Goal: Information Seeking & Learning: Learn about a topic

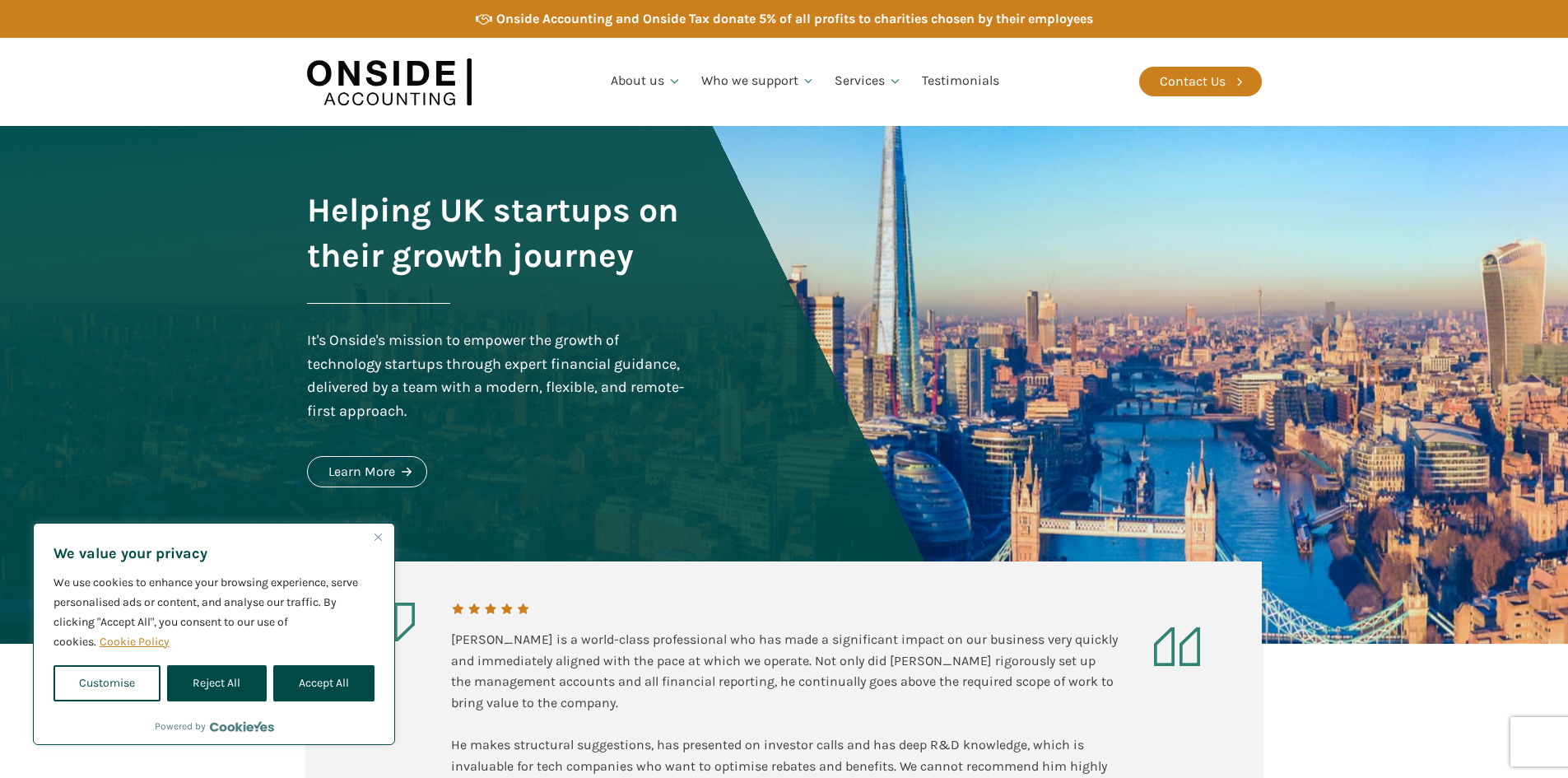
drag, startPoint x: 325, startPoint y: 677, endPoint x: 436, endPoint y: 665, distance: 111.6
click at [326, 677] on button "Accept All" at bounding box center [323, 682] width 102 height 36
checkbox input "true"
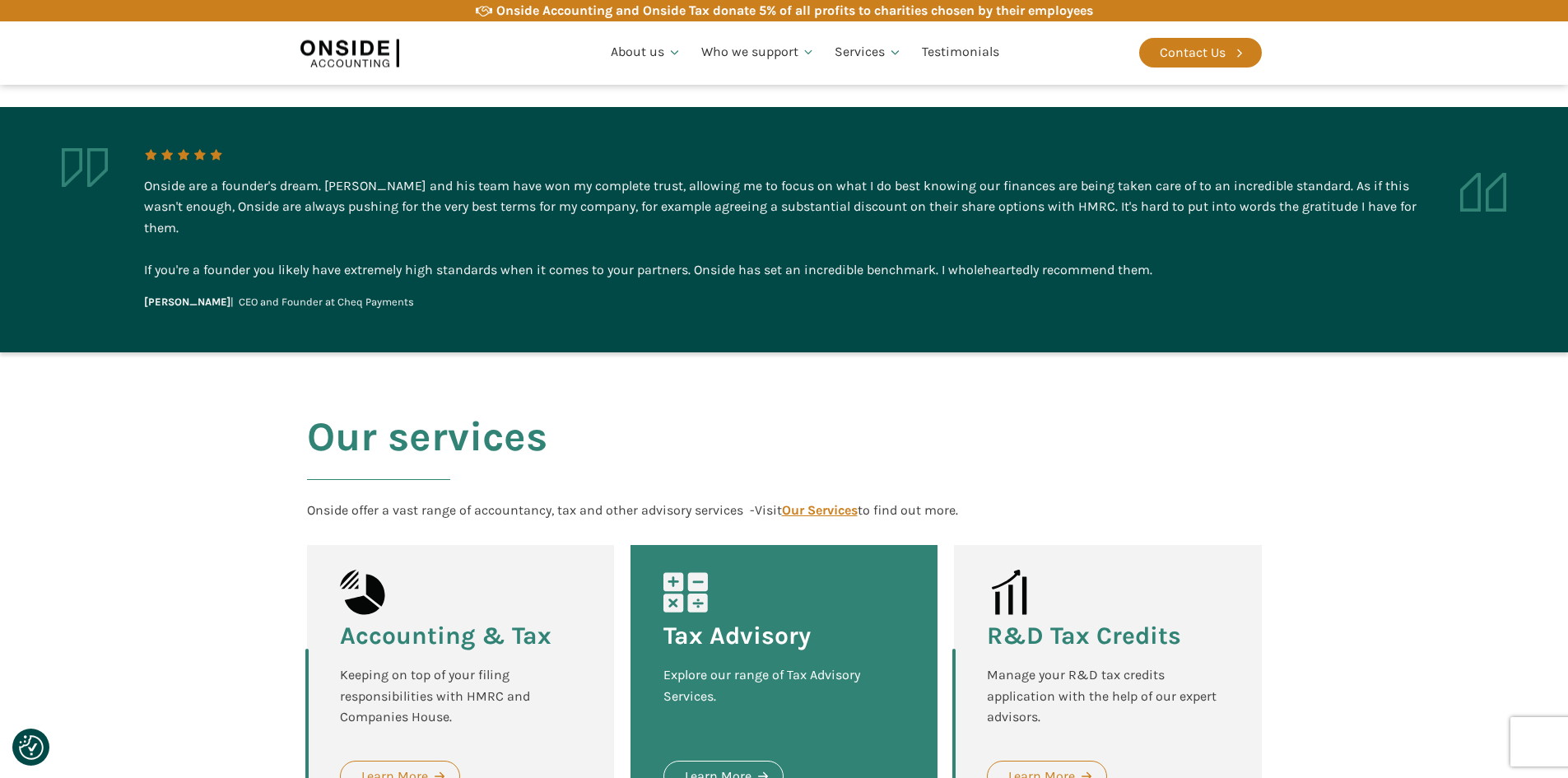
scroll to position [1067, 0]
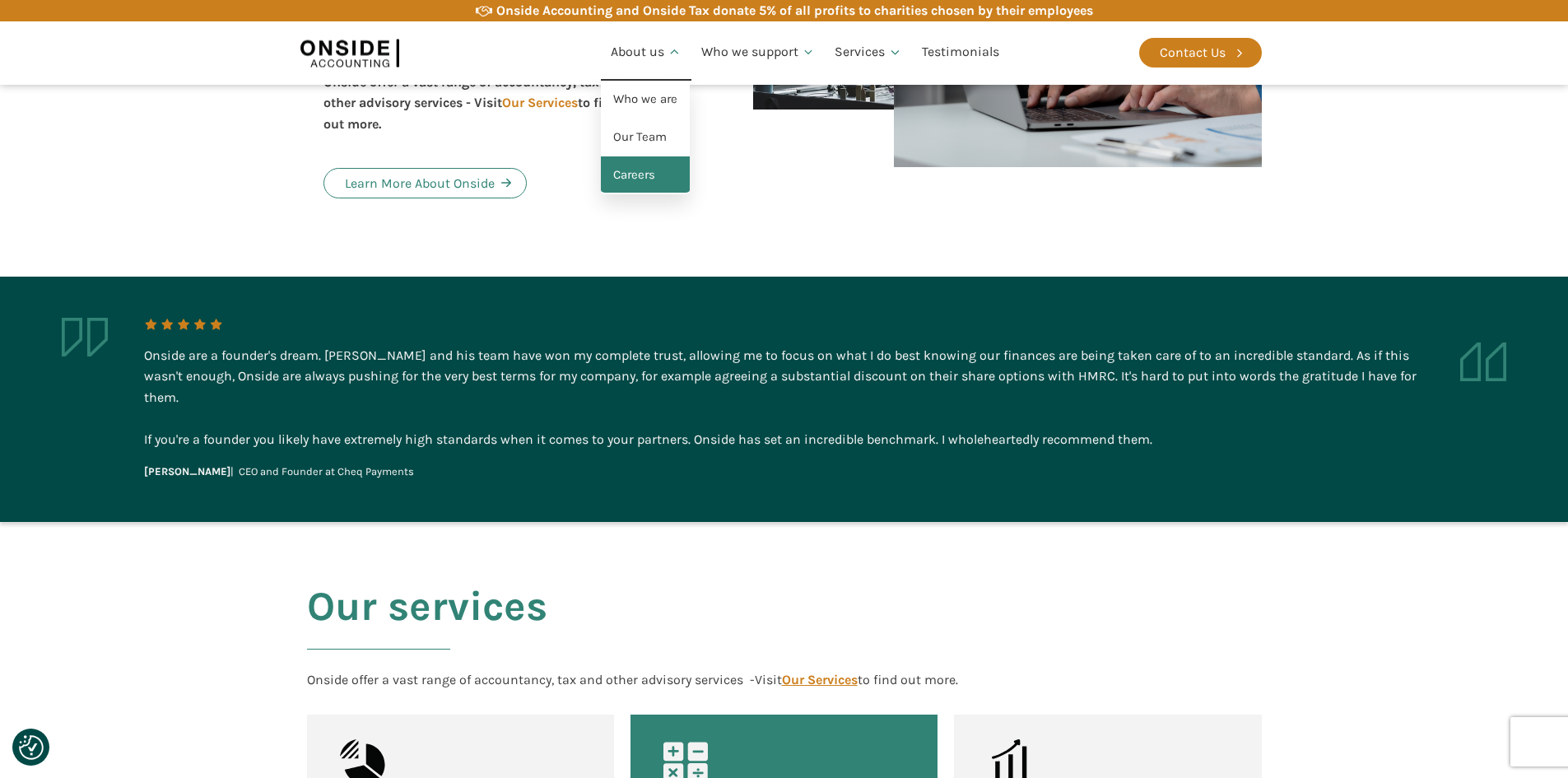
click at [650, 176] on link "Careers" at bounding box center [645, 176] width 89 height 37
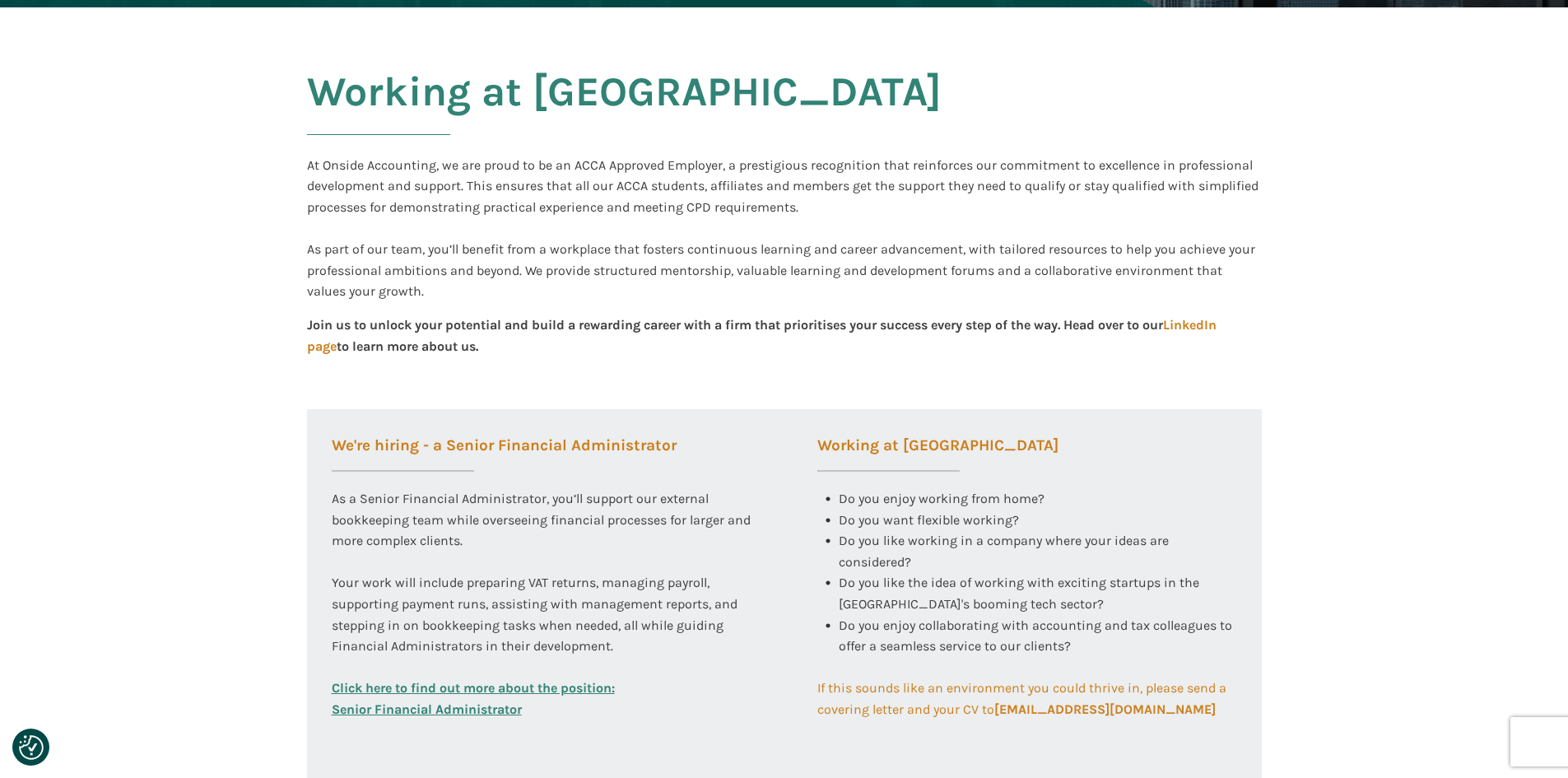
scroll to position [411, 0]
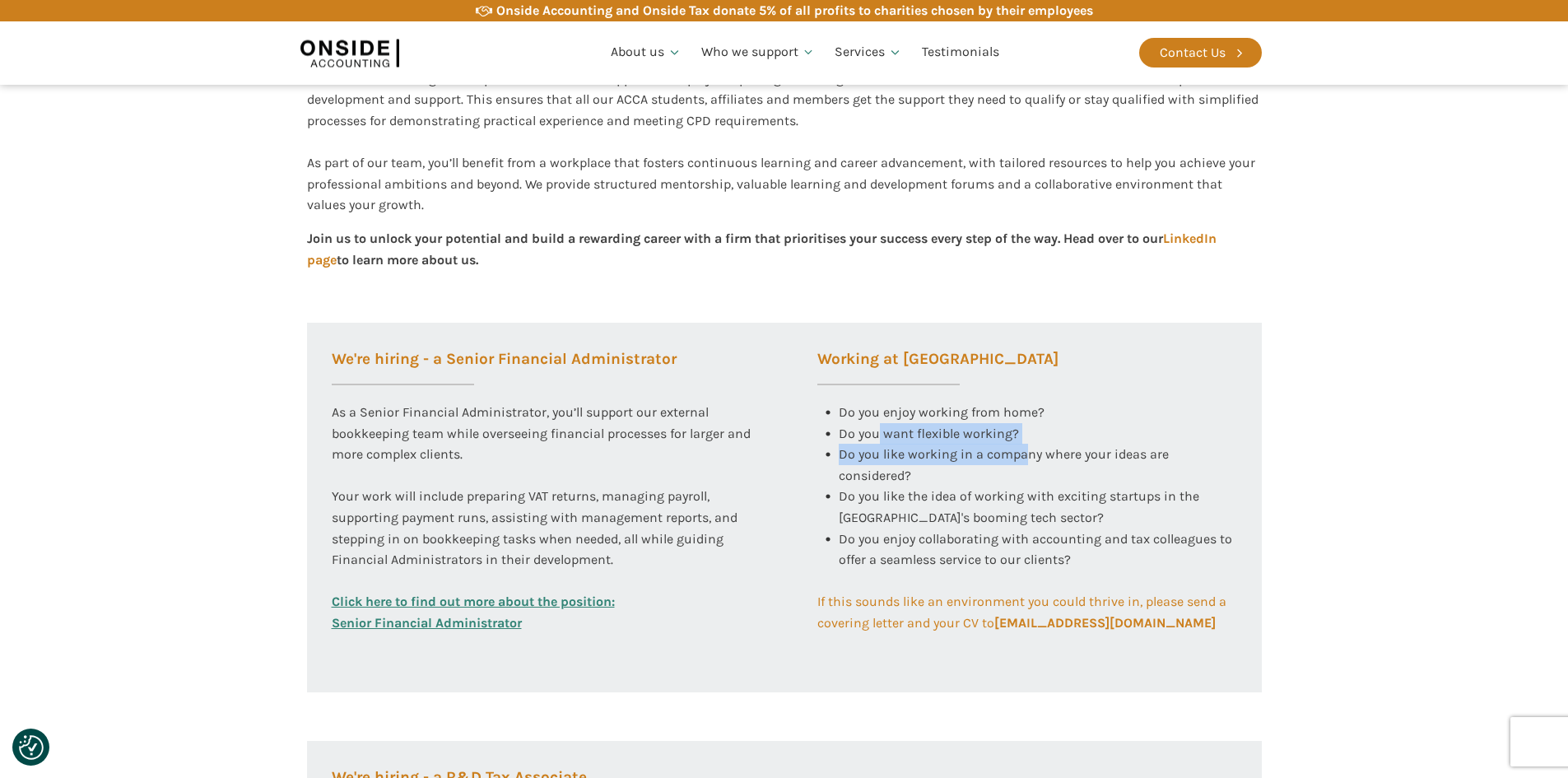
drag, startPoint x: 950, startPoint y: 434, endPoint x: 1053, endPoint y: 443, distance: 103.4
click at [1023, 438] on div "Do you enjoy working from home? Do you want flexible working? Do you like worki…" at bounding box center [1028, 464] width 420 height 127
click at [1083, 446] on div "Do you like working in a company where your ideas are considered?" at bounding box center [1037, 464] width 398 height 42
drag, startPoint x: 841, startPoint y: 446, endPoint x: 1018, endPoint y: 490, distance: 182.4
click at [978, 490] on div "Do you enjoy working from home? Do you want flexible working? Do you like worki…" at bounding box center [1028, 464] width 420 height 127
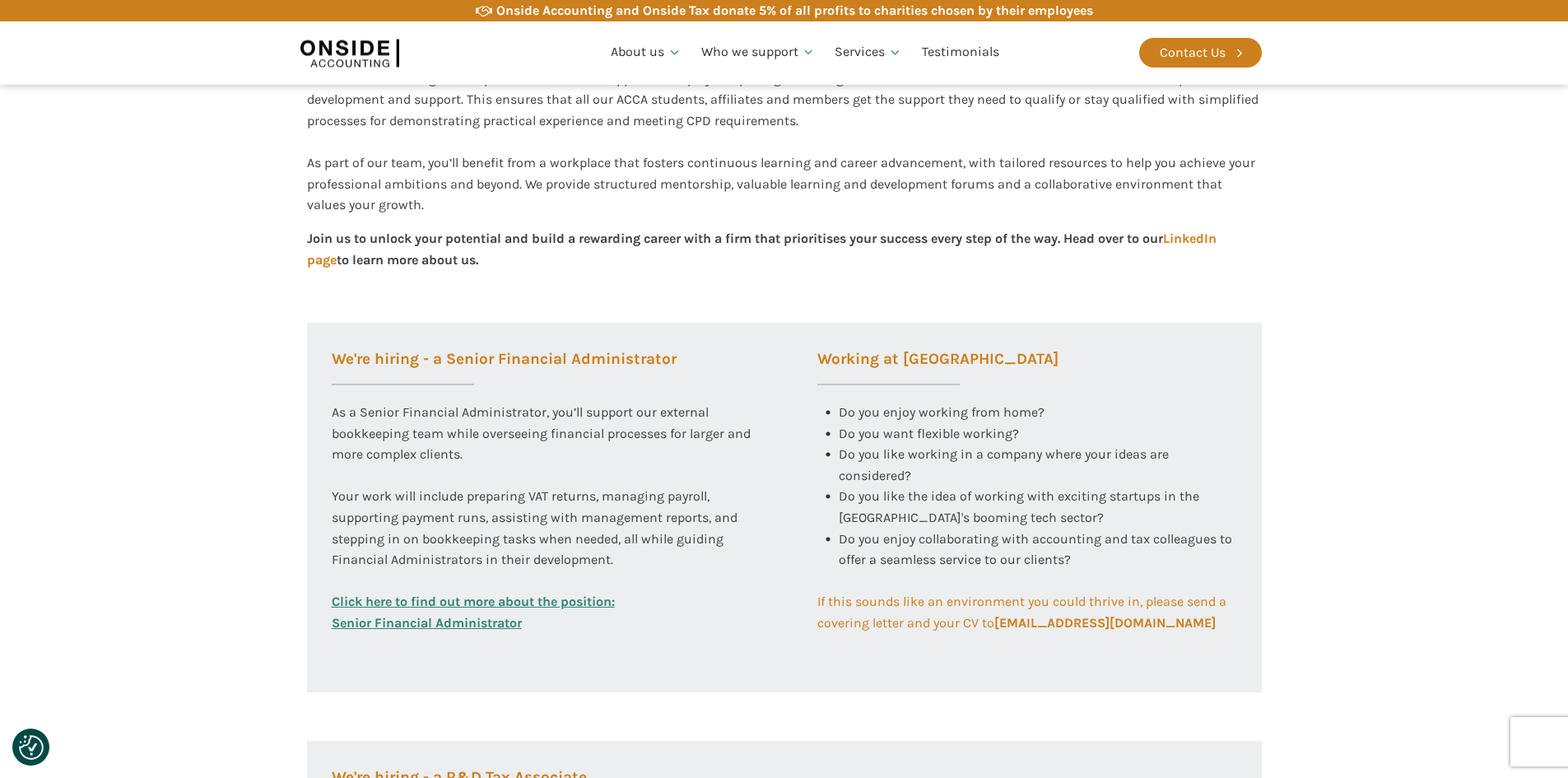
click at [1035, 492] on span "Do you like the idea of working with exciting startups in the [GEOGRAPHIC_DATA]…" at bounding box center [1020, 507] width 364 height 37
drag, startPoint x: 852, startPoint y: 499, endPoint x: 1249, endPoint y: 565, distance: 402.4
click at [1194, 560] on div "Working at [GEOGRAPHIC_DATA] Do you enjoy working from home? Do you want flexib…" at bounding box center [1028, 477] width 469 height 311
click at [1259, 565] on div "Working at [GEOGRAPHIC_DATA] Do you enjoy working from home? Do you want flexib…" at bounding box center [1028, 477] width 469 height 311
drag, startPoint x: 545, startPoint y: 514, endPoint x: 580, endPoint y: 514, distance: 35.0
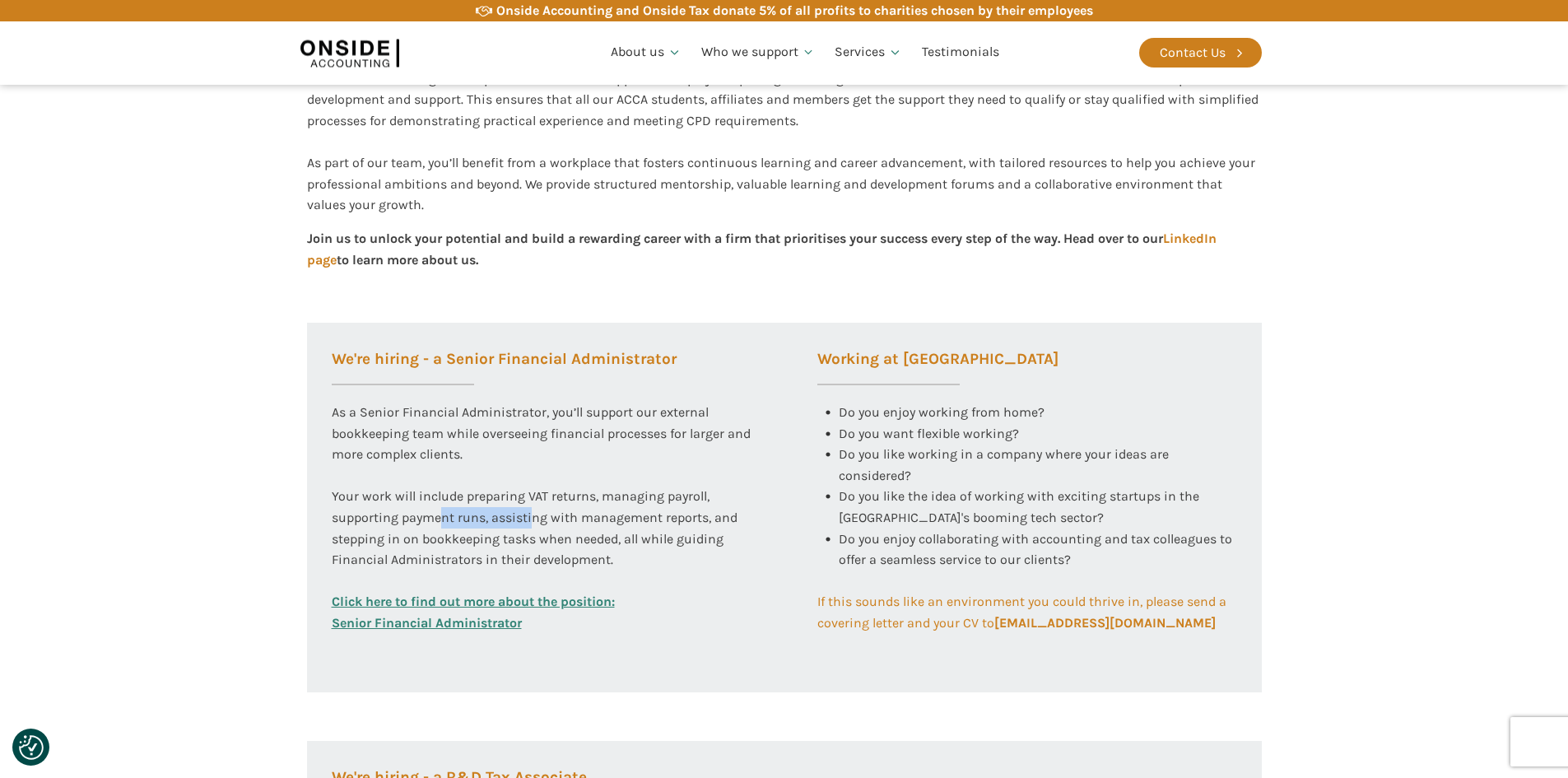
click at [565, 514] on div "As a Senior Financial Administrator, you’ll support our external bookkeeping te…" at bounding box center [541, 496] width 420 height 189
click at [580, 514] on div "As a Senior Financial Administrator, you’ll support our external bookkeeping te…" at bounding box center [541, 496] width 420 height 189
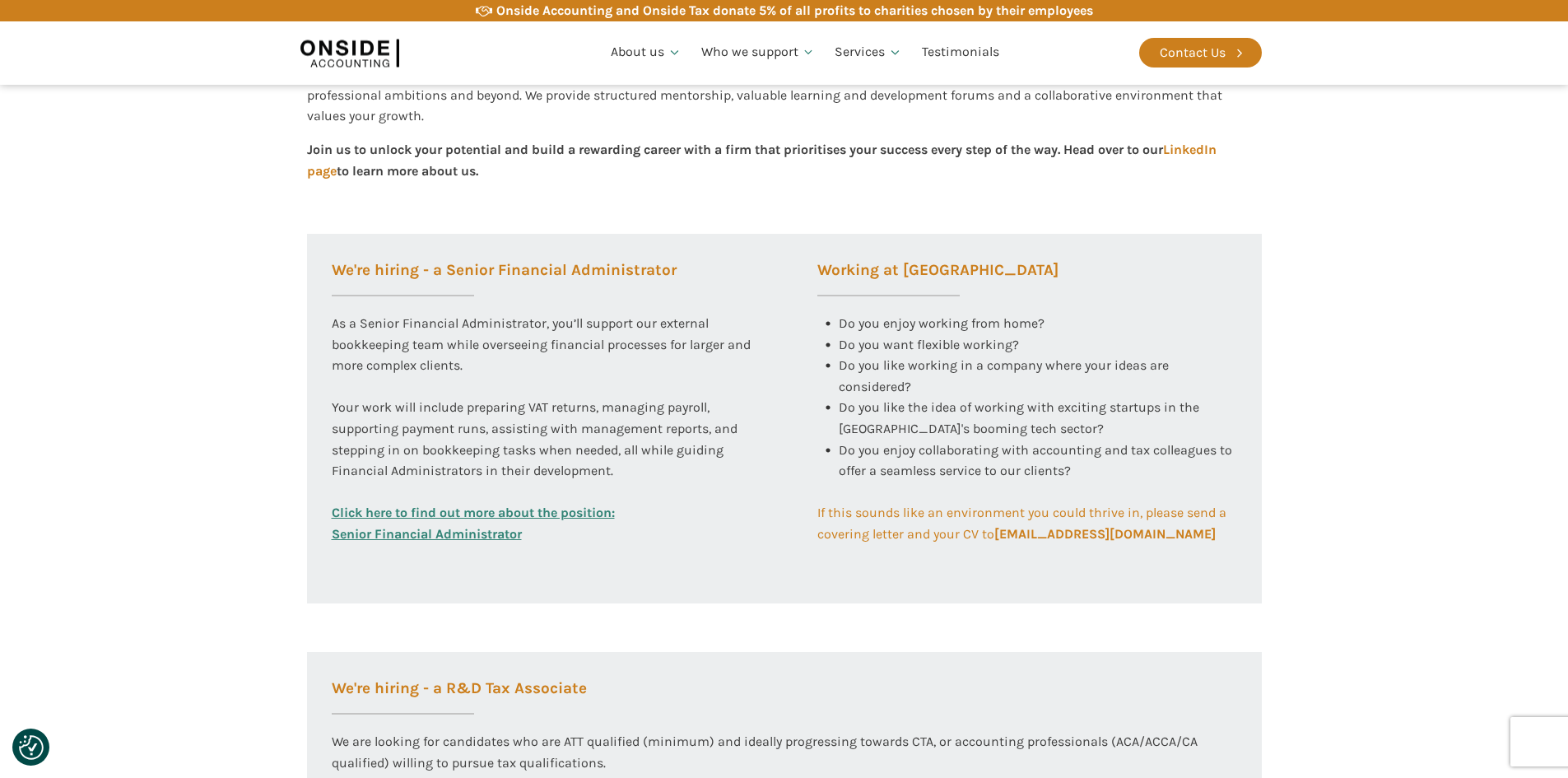
scroll to position [494, 0]
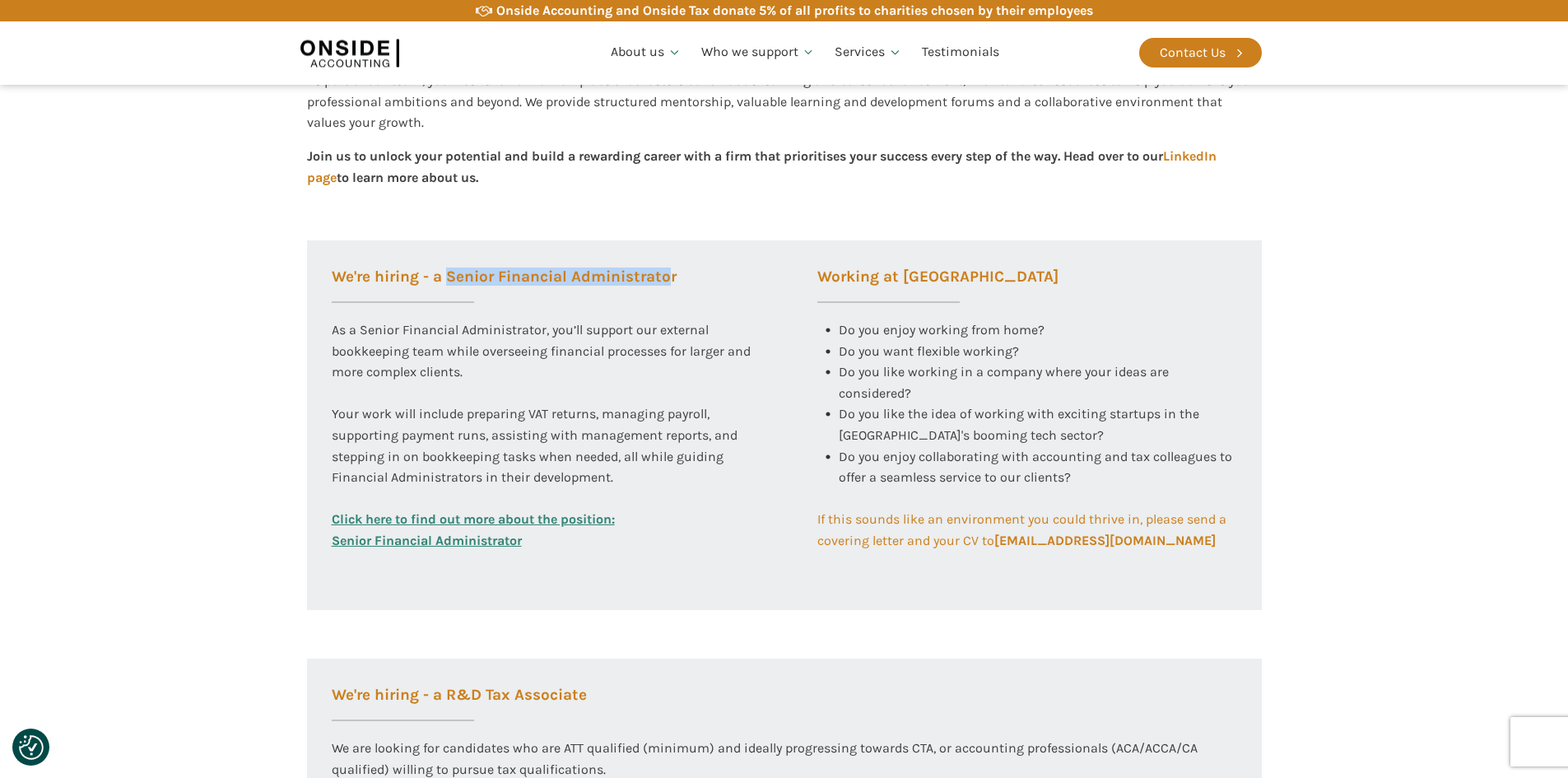
drag, startPoint x: 451, startPoint y: 274, endPoint x: 681, endPoint y: 275, distance: 230.0
click at [671, 275] on h3 "We're hiring - a Senior Financial Administrator" at bounding box center [504, 286] width 345 height 34
click at [688, 275] on div "We're hiring - a Senior Financial Administrator As a Senior Financial Administr…" at bounding box center [541, 426] width 469 height 371
drag, startPoint x: 436, startPoint y: 329, endPoint x: 555, endPoint y: 367, distance: 124.9
click at [555, 367] on div "We're hiring - a Senior Financial Administrator As a Senior Financial Administr…" at bounding box center [541, 426] width 469 height 371
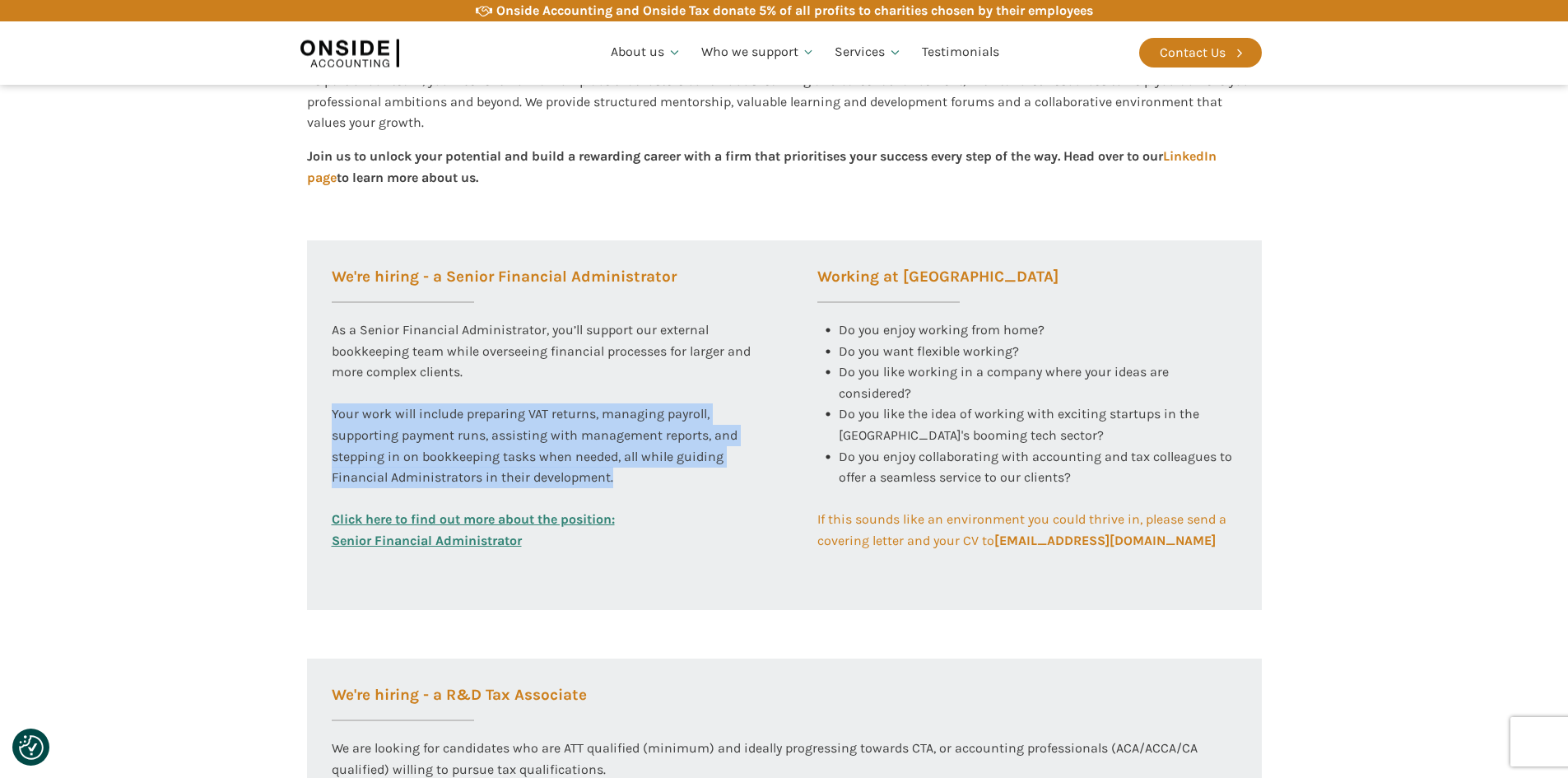
drag, startPoint x: 331, startPoint y: 413, endPoint x: 694, endPoint y: 474, distance: 368.1
click at [694, 474] on div "As a Senior Financial Administrator, you’ll support our external bookkeeping te…" at bounding box center [541, 414] width 420 height 189
click at [694, 487] on div "As a Senior Financial Administrator, you’ll support our external bookkeeping te…" at bounding box center [541, 414] width 420 height 189
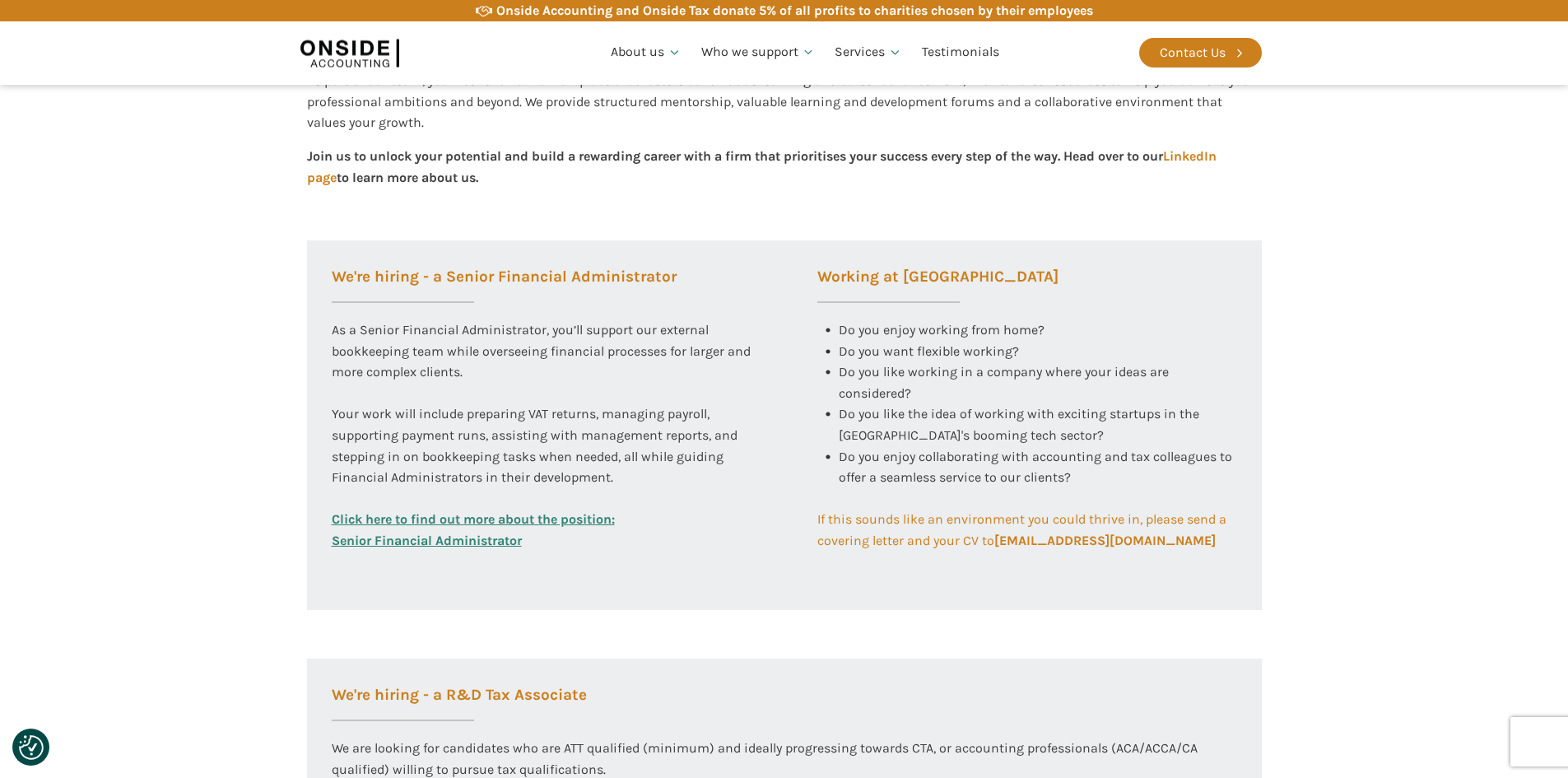
drag, startPoint x: 865, startPoint y: 340, endPoint x: 1128, endPoint y: 476, distance: 296.1
click at [1094, 487] on div "Working at Onside Do you enjoy working from home? Do you want flexible working?…" at bounding box center [1028, 395] width 469 height 311
click at [1129, 476] on div "Do you enjoy collaborating with accounting and tax colleagues to offer a seamle…" at bounding box center [1037, 477] width 398 height 63
drag, startPoint x: 1131, startPoint y: 484, endPoint x: 834, endPoint y: 327, distance: 335.9
click at [834, 327] on div "Working at Onside Do you enjoy working from home? Do you want flexible working?…" at bounding box center [1028, 395] width 469 height 311
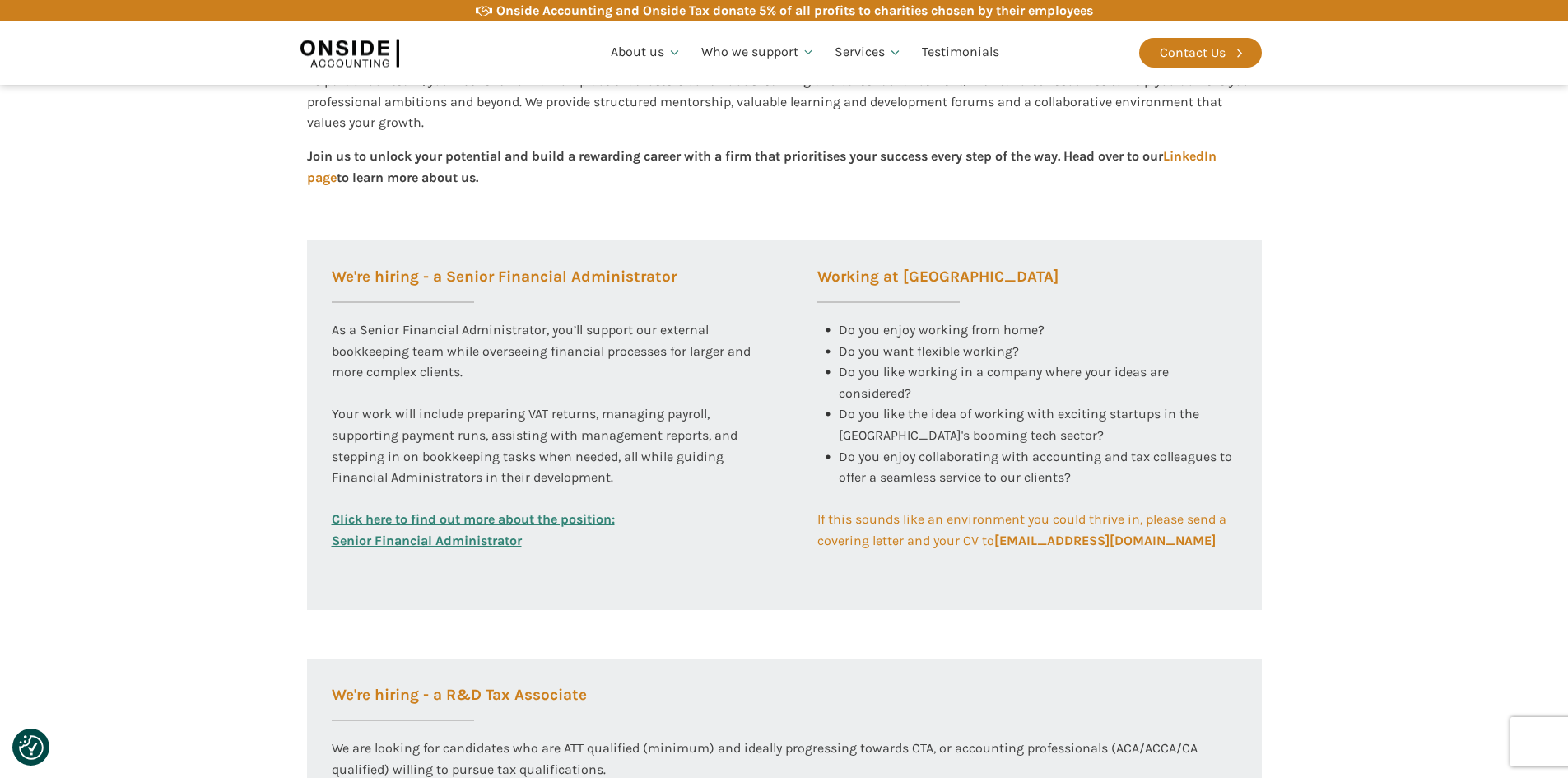
click at [832, 320] on div "Do you enjoy working from home?" at bounding box center [931, 330] width 227 height 22
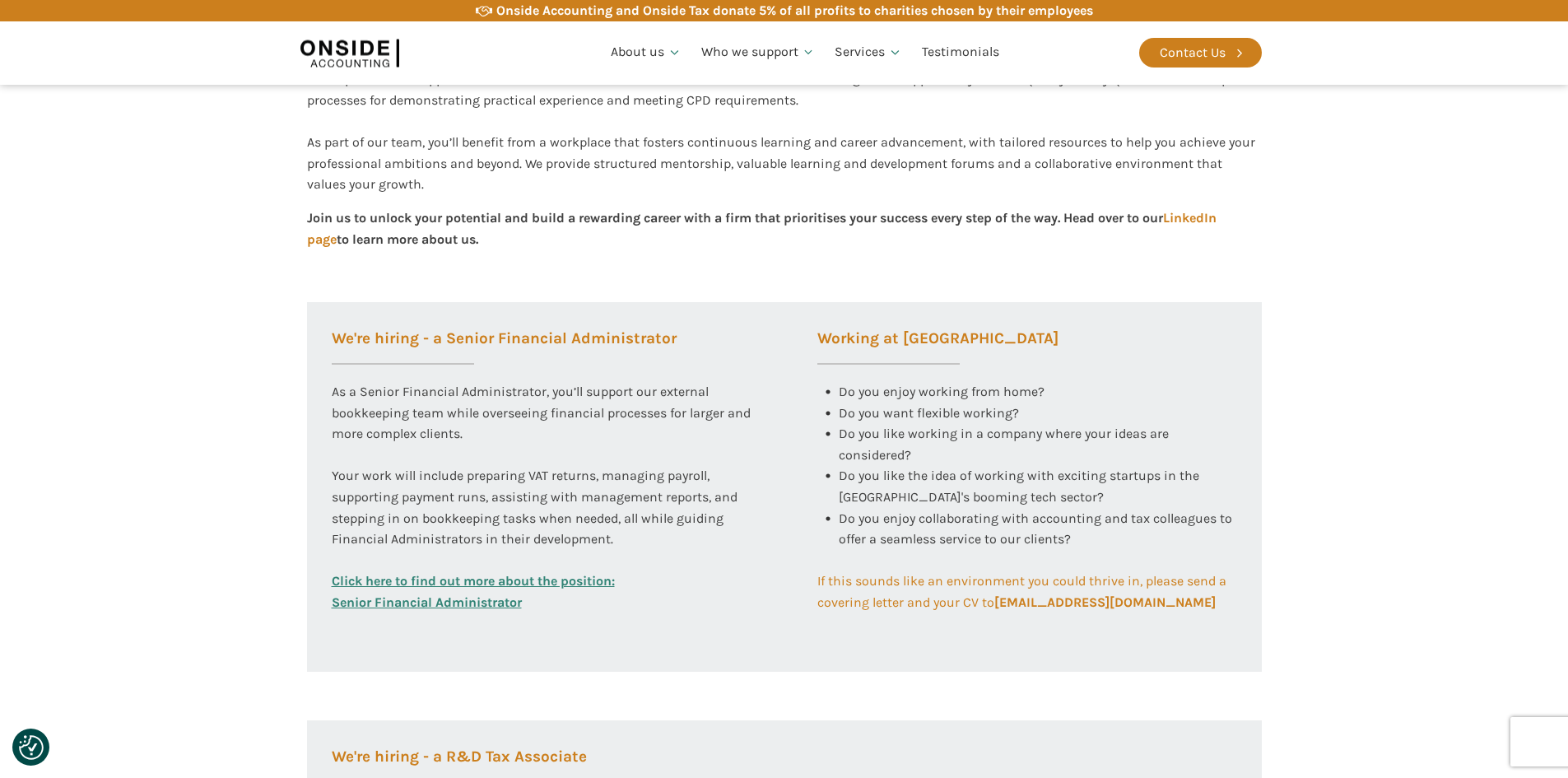
scroll to position [329, 0]
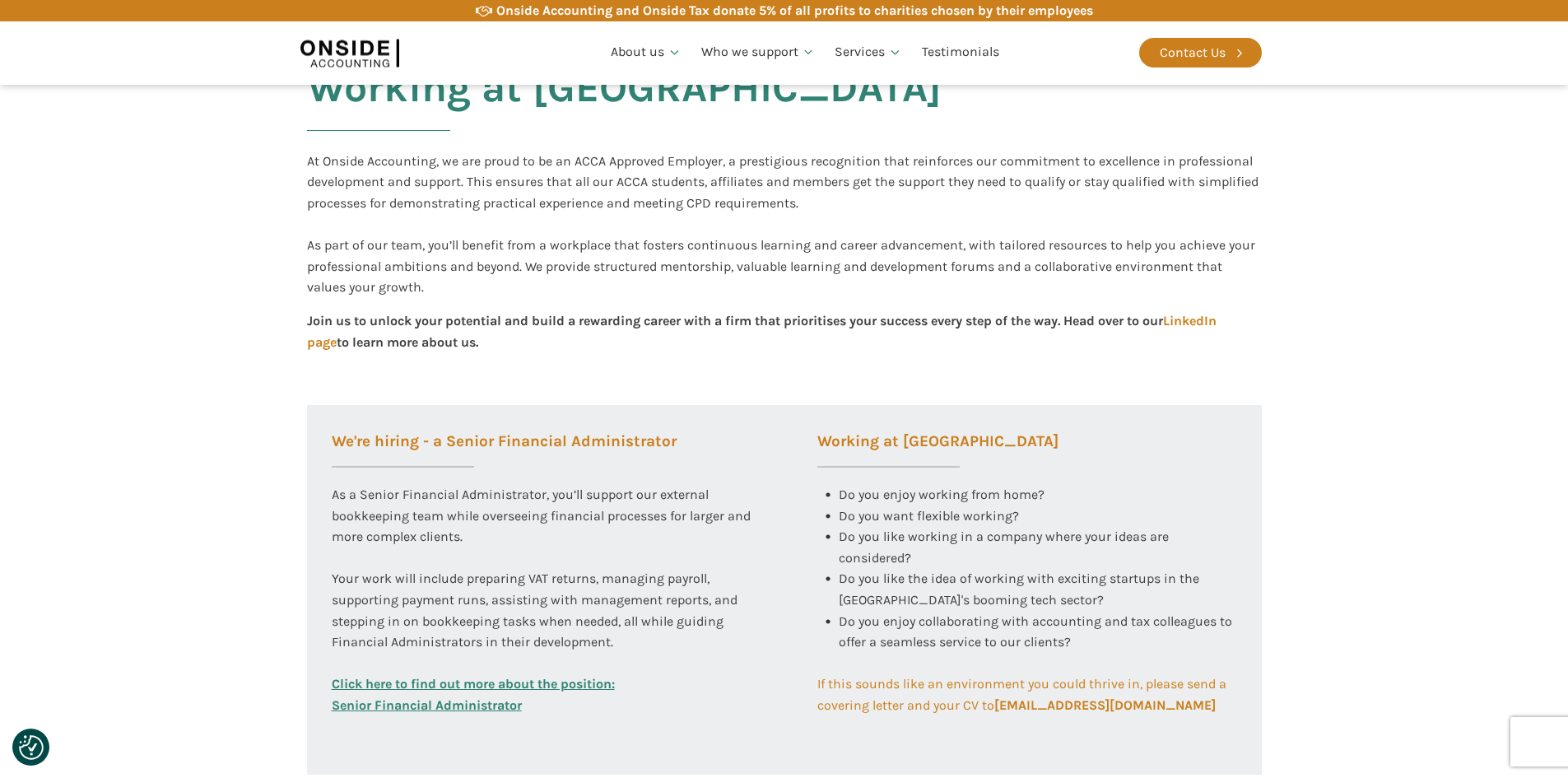
drag, startPoint x: 559, startPoint y: 326, endPoint x: 840, endPoint y: 345, distance: 281.6
click at [838, 345] on div "Join us to unlock your potential and build a rewarding career with a firm that …" at bounding box center [784, 341] width 955 height 62
click at [865, 352] on div "Join us to unlock your potential and build a rewarding career with a firm that …" at bounding box center [784, 341] width 955 height 62
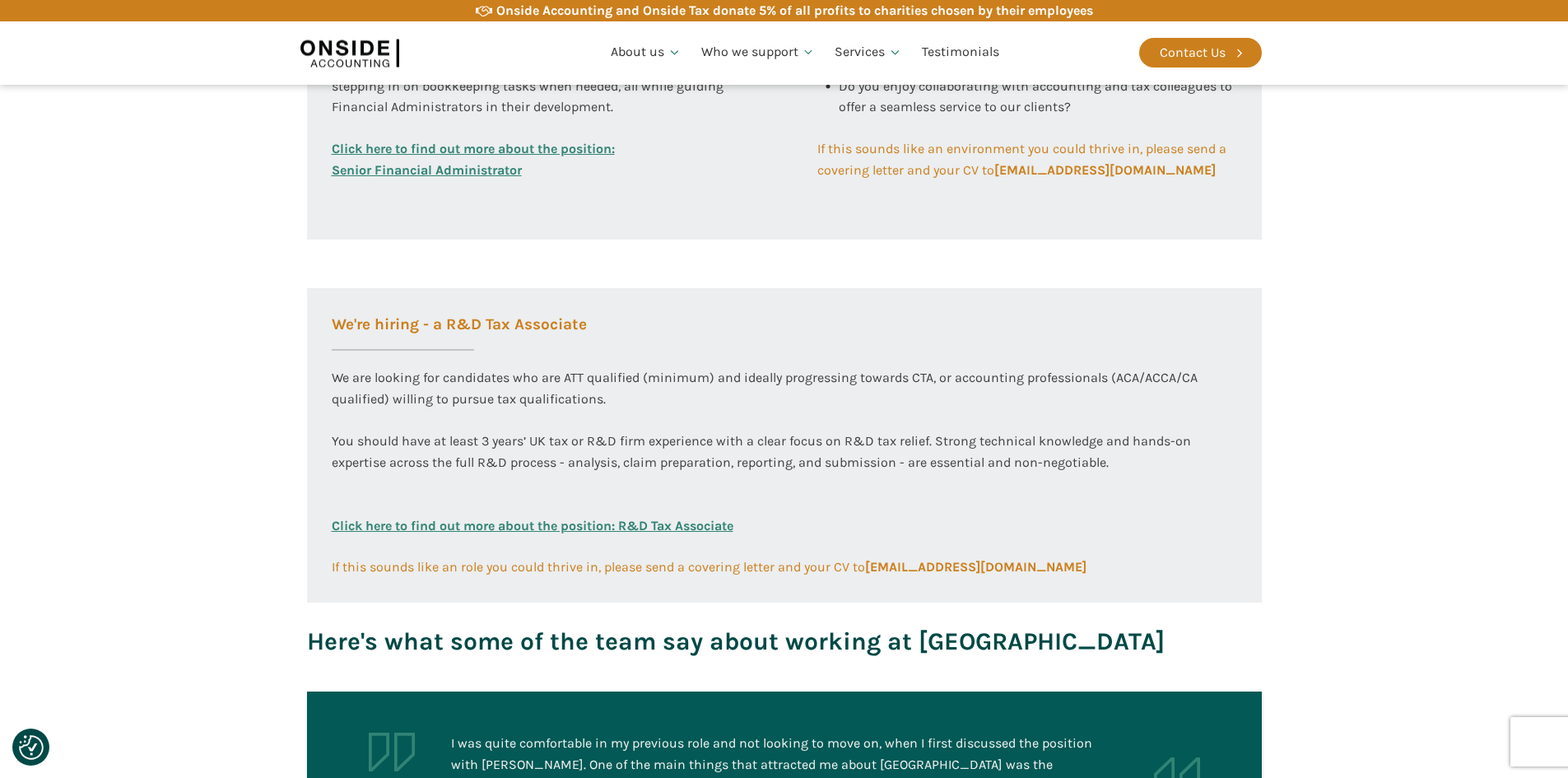
scroll to position [905, 0]
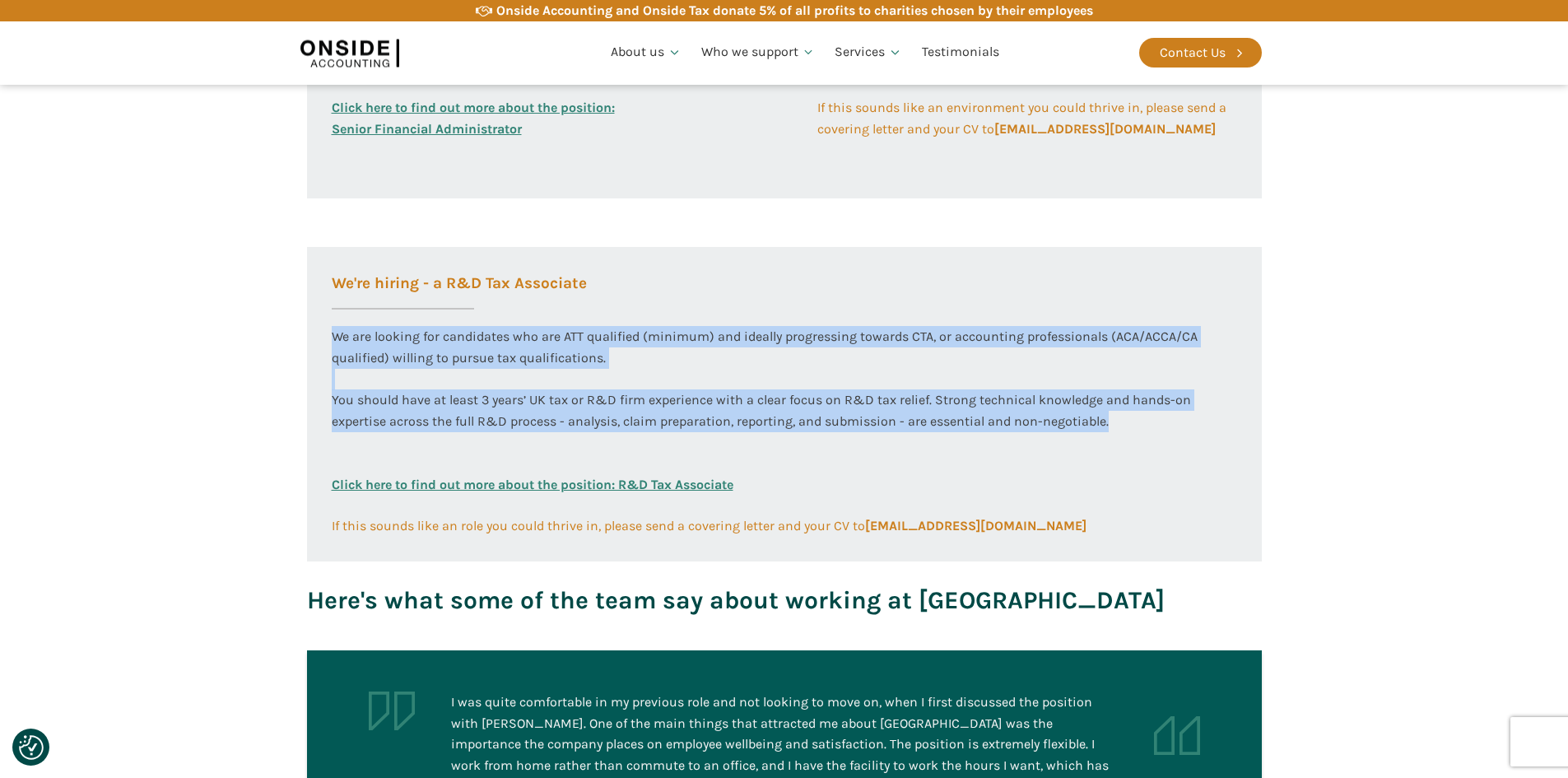
drag, startPoint x: 331, startPoint y: 328, endPoint x: 1122, endPoint y: 434, distance: 798.1
click at [1122, 434] on div "We are looking for candidates who are ATT qualified (minimum) and ideally progr…" at bounding box center [784, 400] width 905 height 148
click at [1145, 433] on div "We are looking for candidates who are ATT qualified (minimum) and ideally progr…" at bounding box center [784, 400] width 905 height 148
drag, startPoint x: 1141, startPoint y: 429, endPoint x: 327, endPoint y: 295, distance: 825.0
click at [330, 301] on div "We're hiring - a R&D Tax Associate We are looking for candidates who are ATT qu…" at bounding box center [784, 391] width 955 height 290
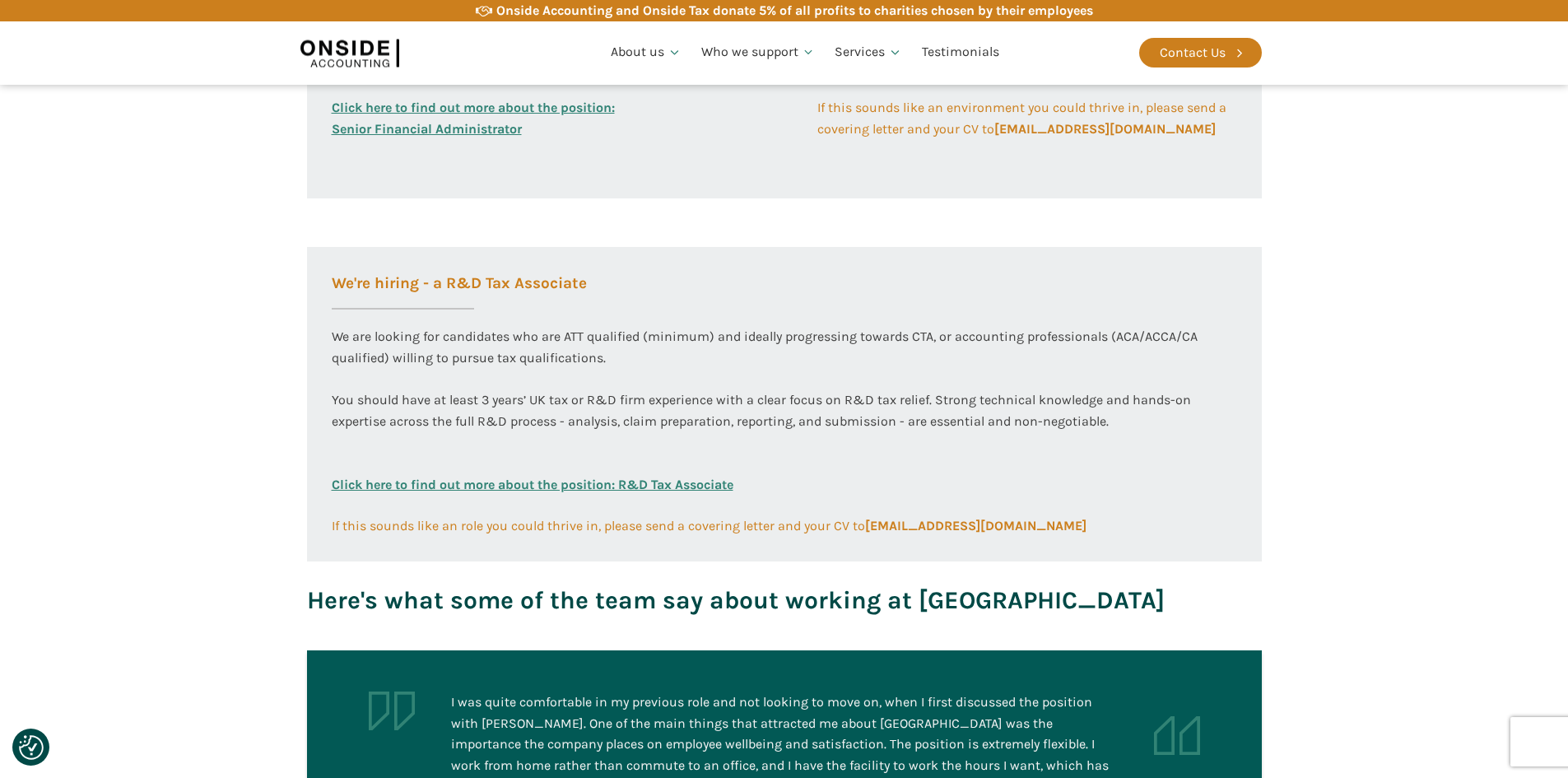
click at [329, 288] on div "We're hiring - a R&D Tax Associate We are looking for candidates who are ATT qu…" at bounding box center [784, 391] width 955 height 290
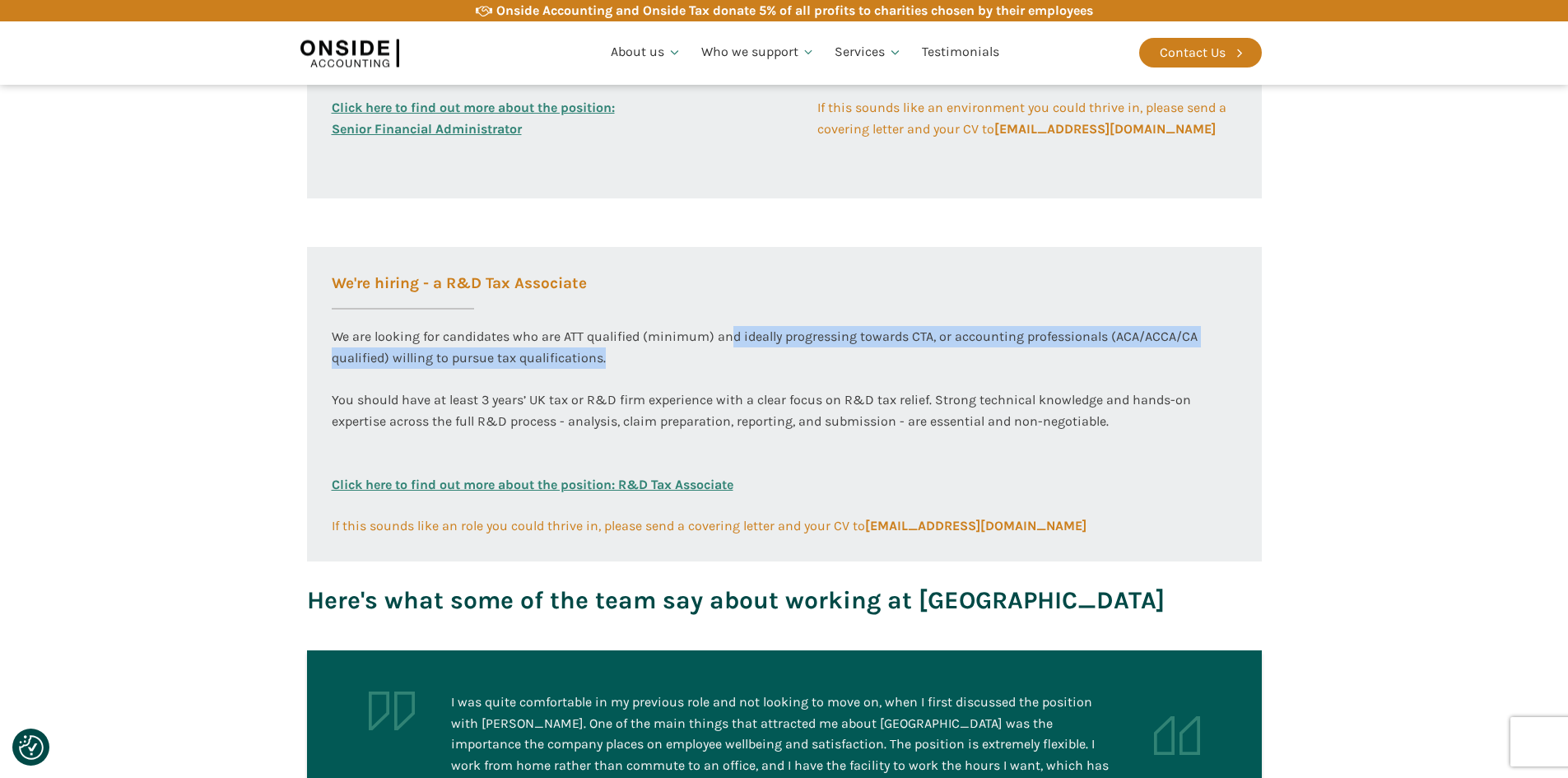
drag, startPoint x: 741, startPoint y: 334, endPoint x: 1153, endPoint y: 360, distance: 412.8
click at [1153, 360] on div "We are looking for candidates who are ATT qualified (minimum) and ideally progr…" at bounding box center [784, 400] width 905 height 148
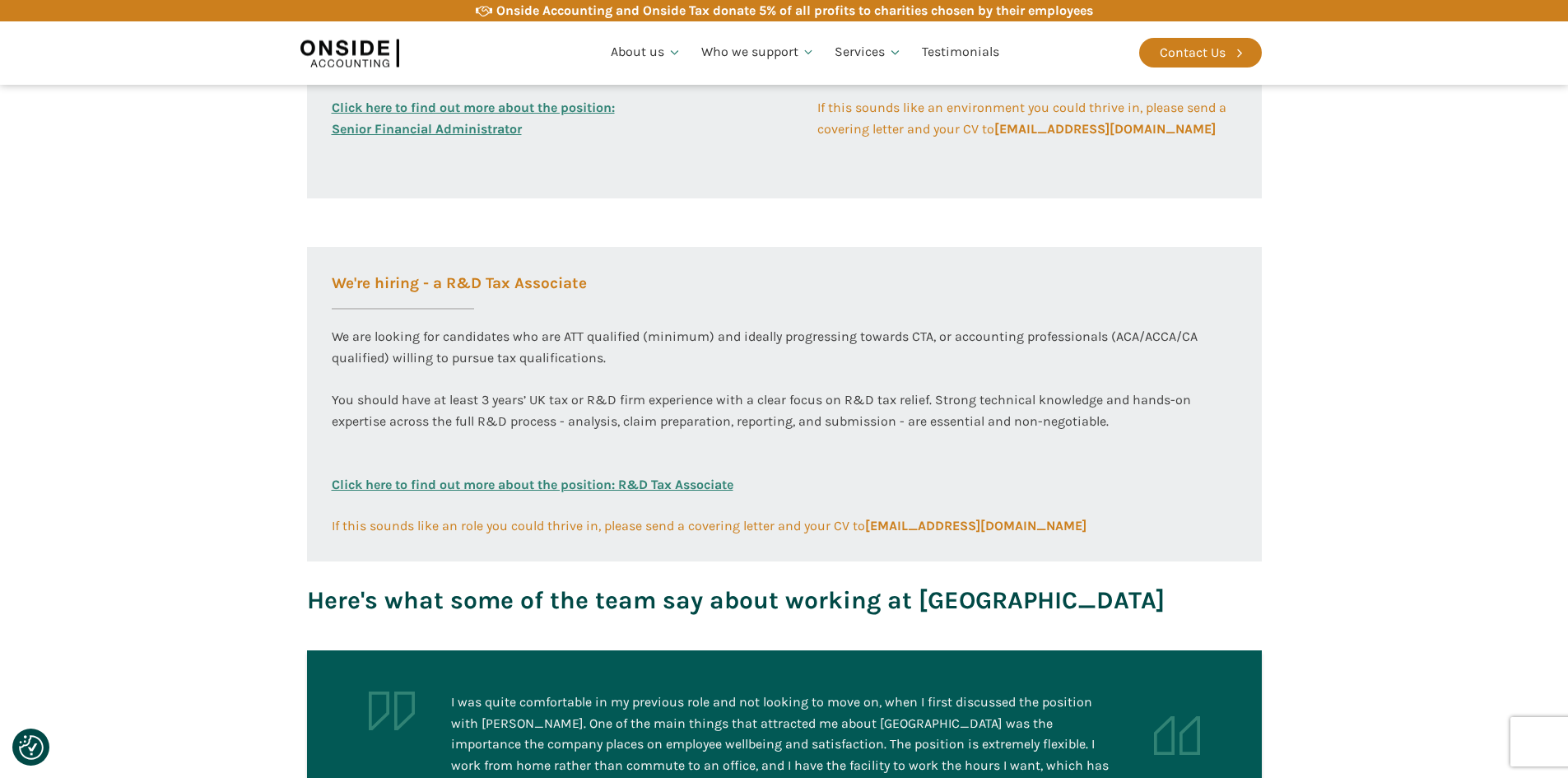
click at [1166, 371] on div "We are looking for candidates who are ATT qualified (minimum) and ideally progr…" at bounding box center [784, 400] width 905 height 148
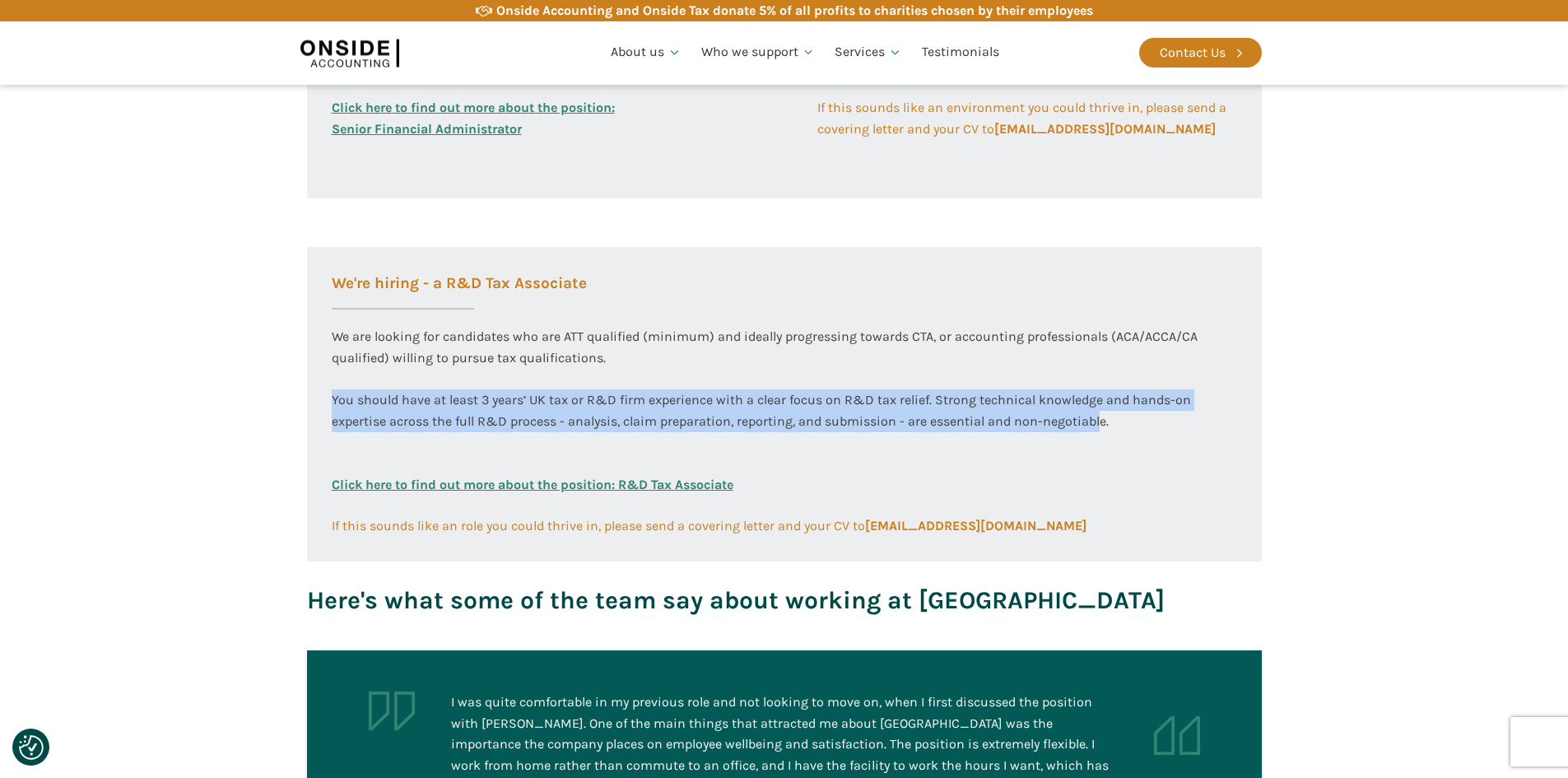
drag, startPoint x: 333, startPoint y: 400, endPoint x: 1139, endPoint y: 431, distance: 806.6
click at [1101, 417] on div "We are looking for candidates who are ATT qualified (minimum) and ideally progr…" at bounding box center [784, 400] width 905 height 148
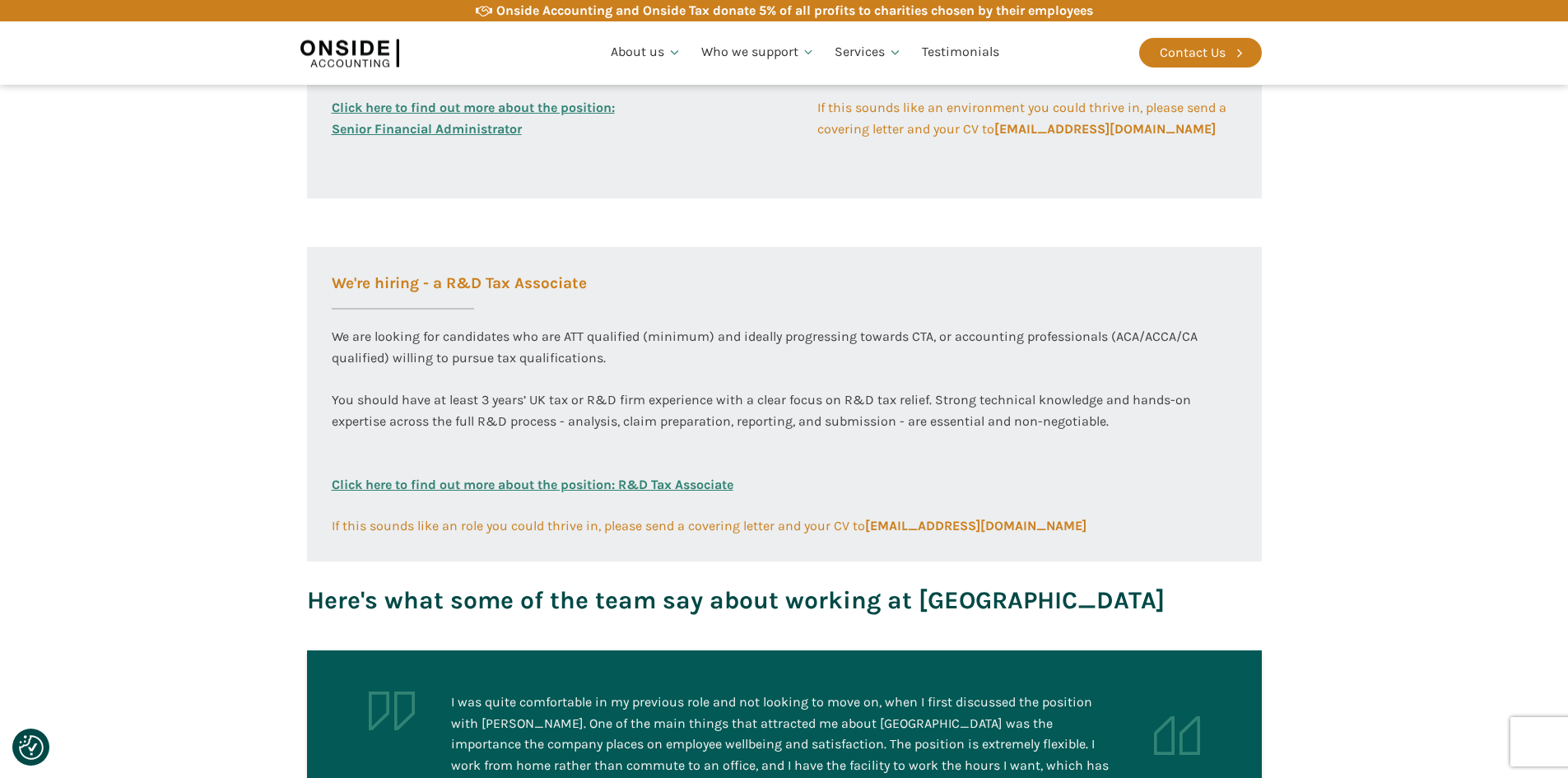
click at [1139, 431] on div "We are looking for candidates who are ATT qualified (minimum) and ideally progr…" at bounding box center [784, 400] width 905 height 148
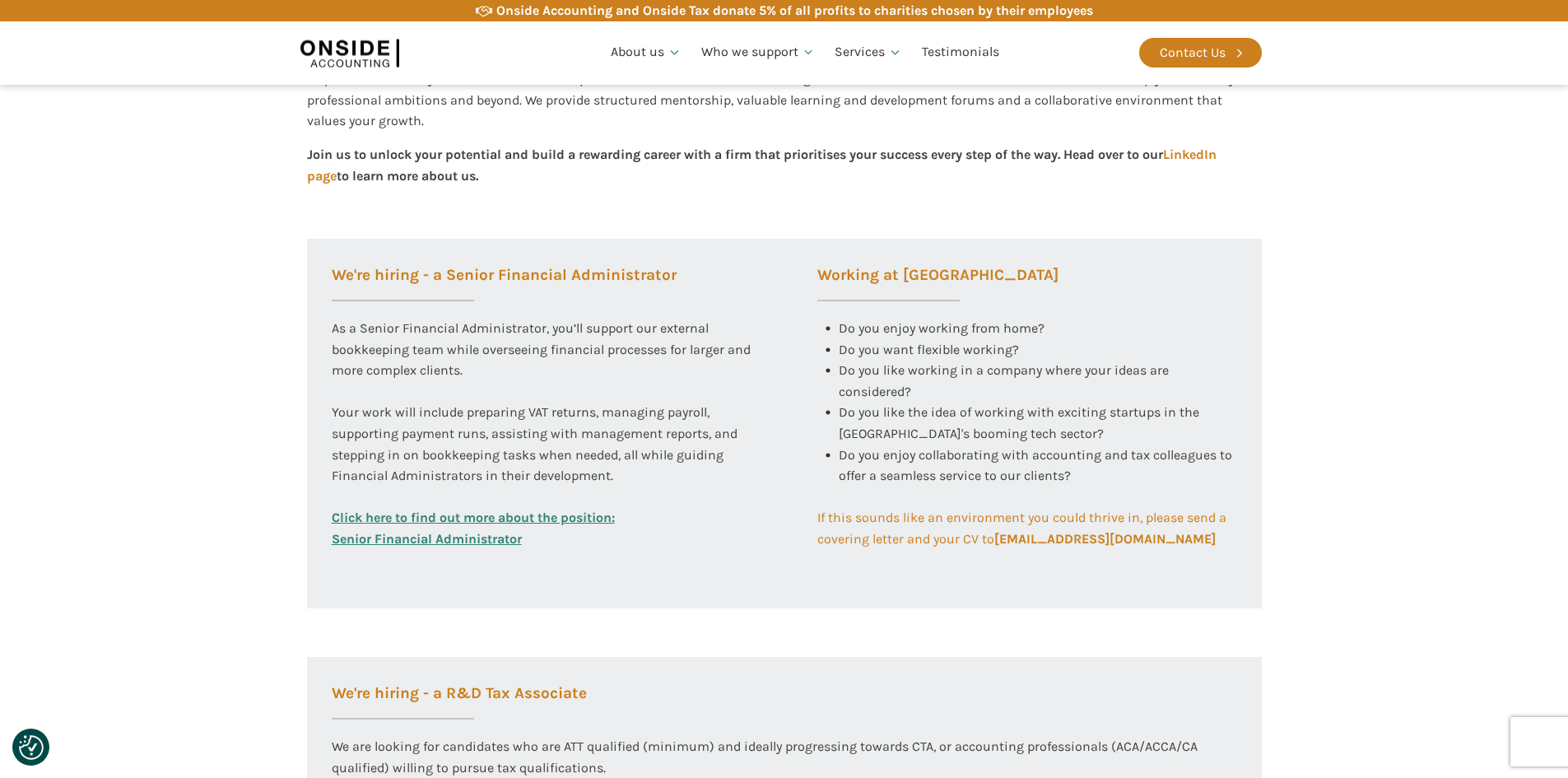
scroll to position [494, 0]
drag, startPoint x: 839, startPoint y: 319, endPoint x: 1117, endPoint y: 475, distance: 318.8
click at [1117, 475] on div "Working at Onside Do you enjoy working from home? Do you want flexible working?…" at bounding box center [1028, 395] width 469 height 311
click at [1124, 475] on div "Do you enjoy collaborating with accounting and tax colleagues to offer a seamle…" at bounding box center [1037, 477] width 398 height 63
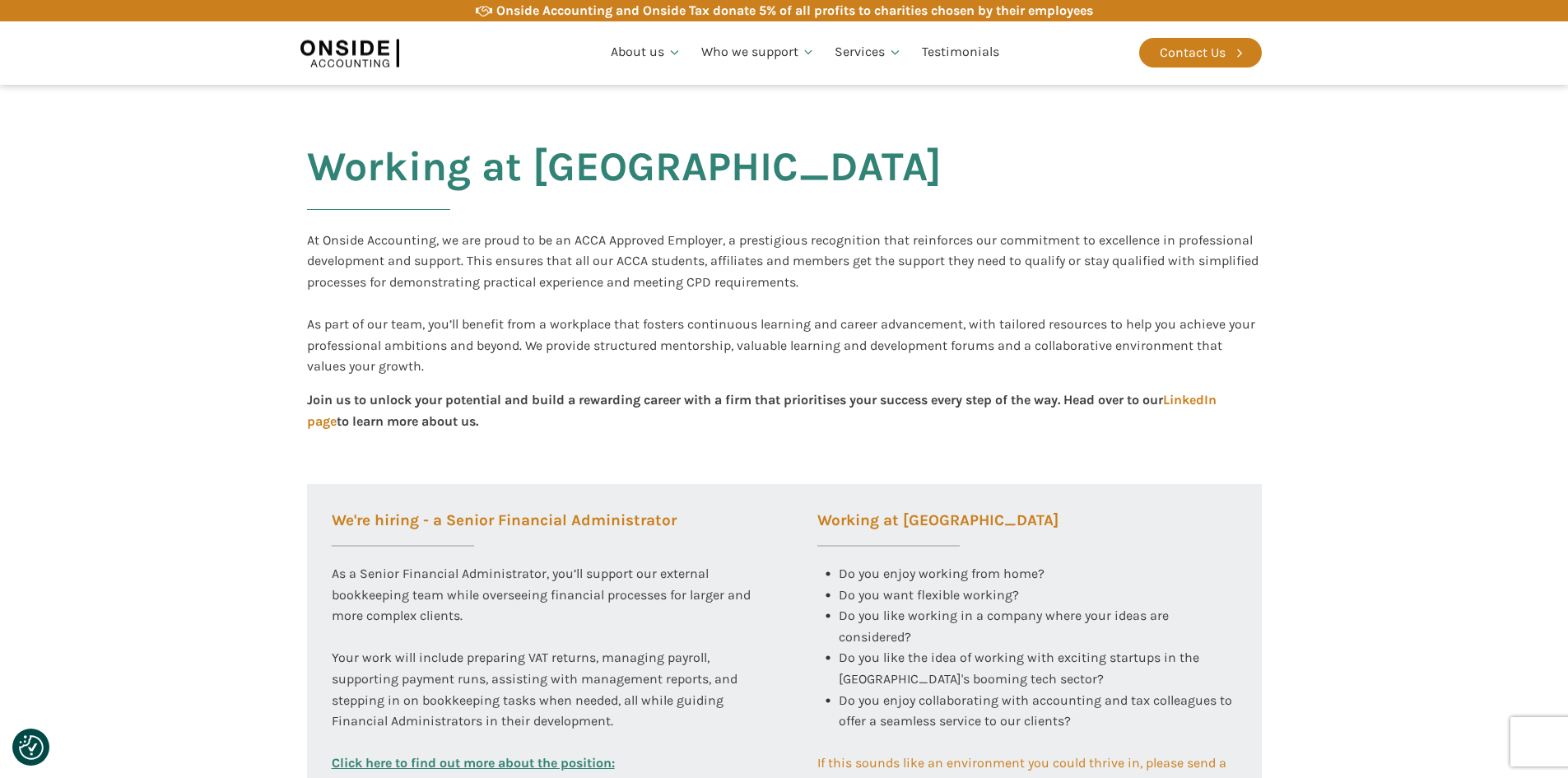
scroll to position [247, 0]
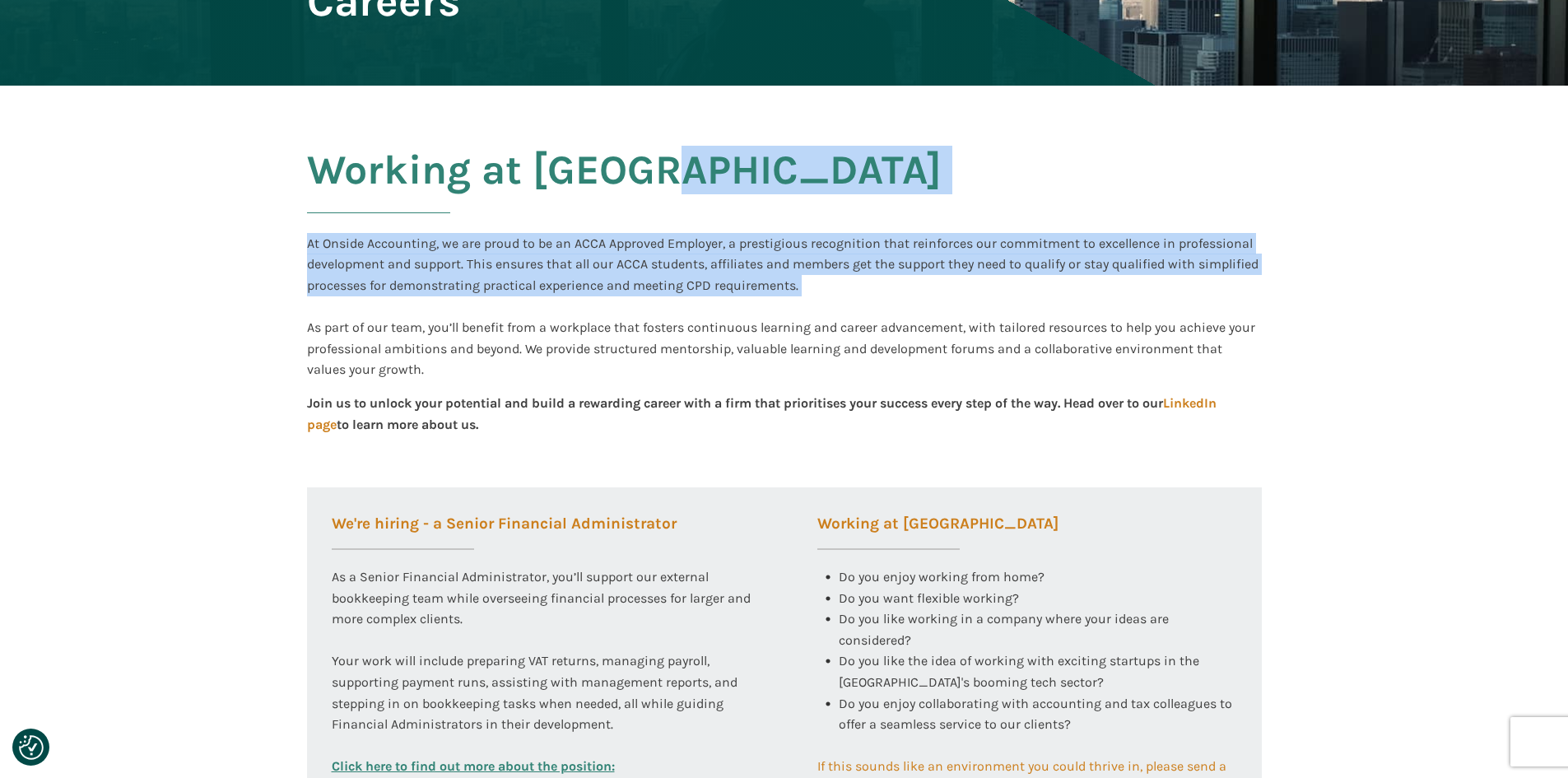
drag, startPoint x: 360, startPoint y: 254, endPoint x: 927, endPoint y: 315, distance: 570.3
click at [927, 315] on div "Working at Onside At Onside Accounting, we are proud to be an ACCA Approved Emp…" at bounding box center [785, 697] width 988 height 1223
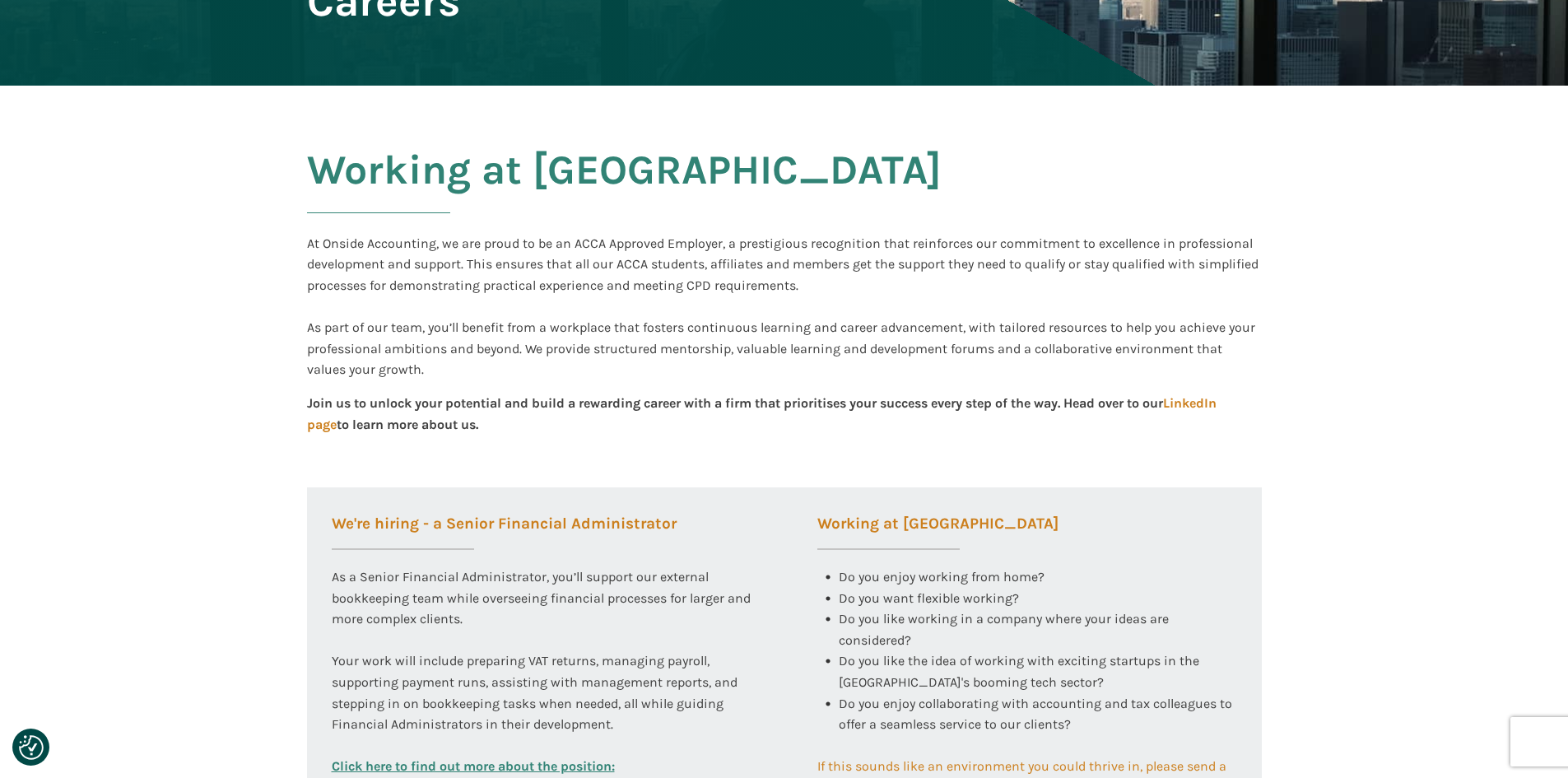
click at [963, 322] on div "At Onside Accounting, we are proud to be an ACCA Approved Employer, a prestigio…" at bounding box center [784, 306] width 955 height 147
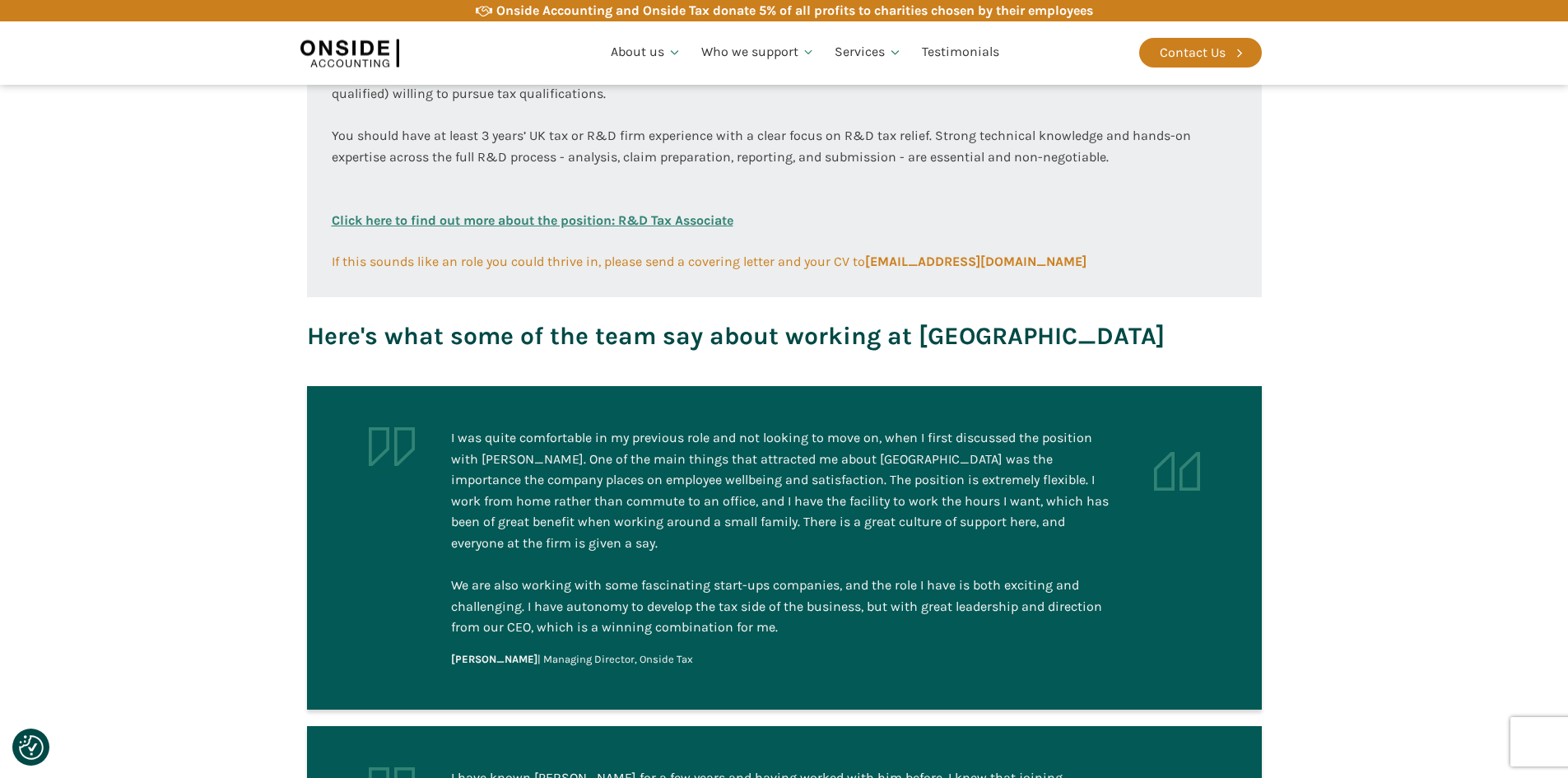
scroll to position [905, 0]
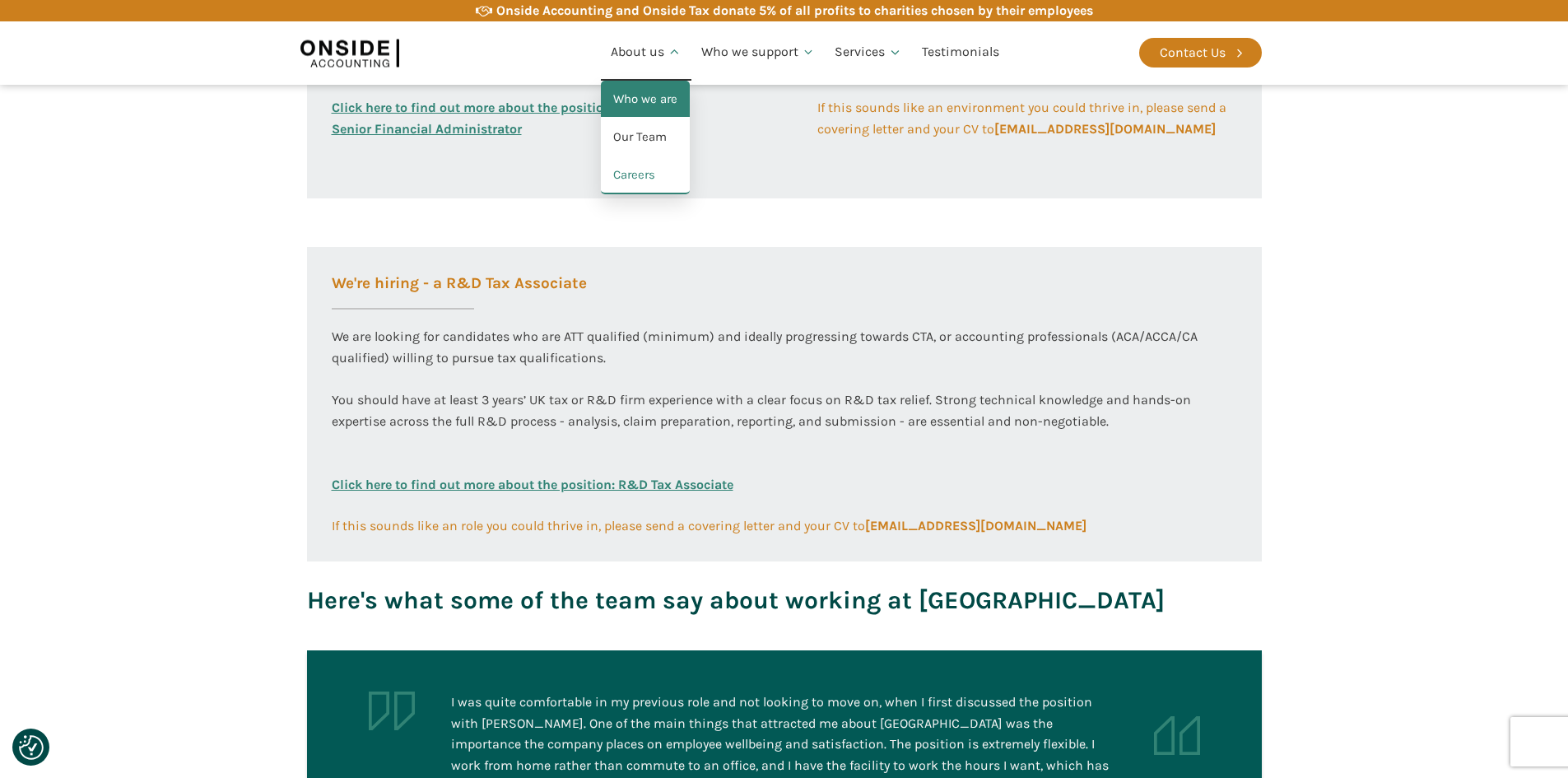
click at [642, 88] on link "Who we are" at bounding box center [645, 100] width 89 height 37
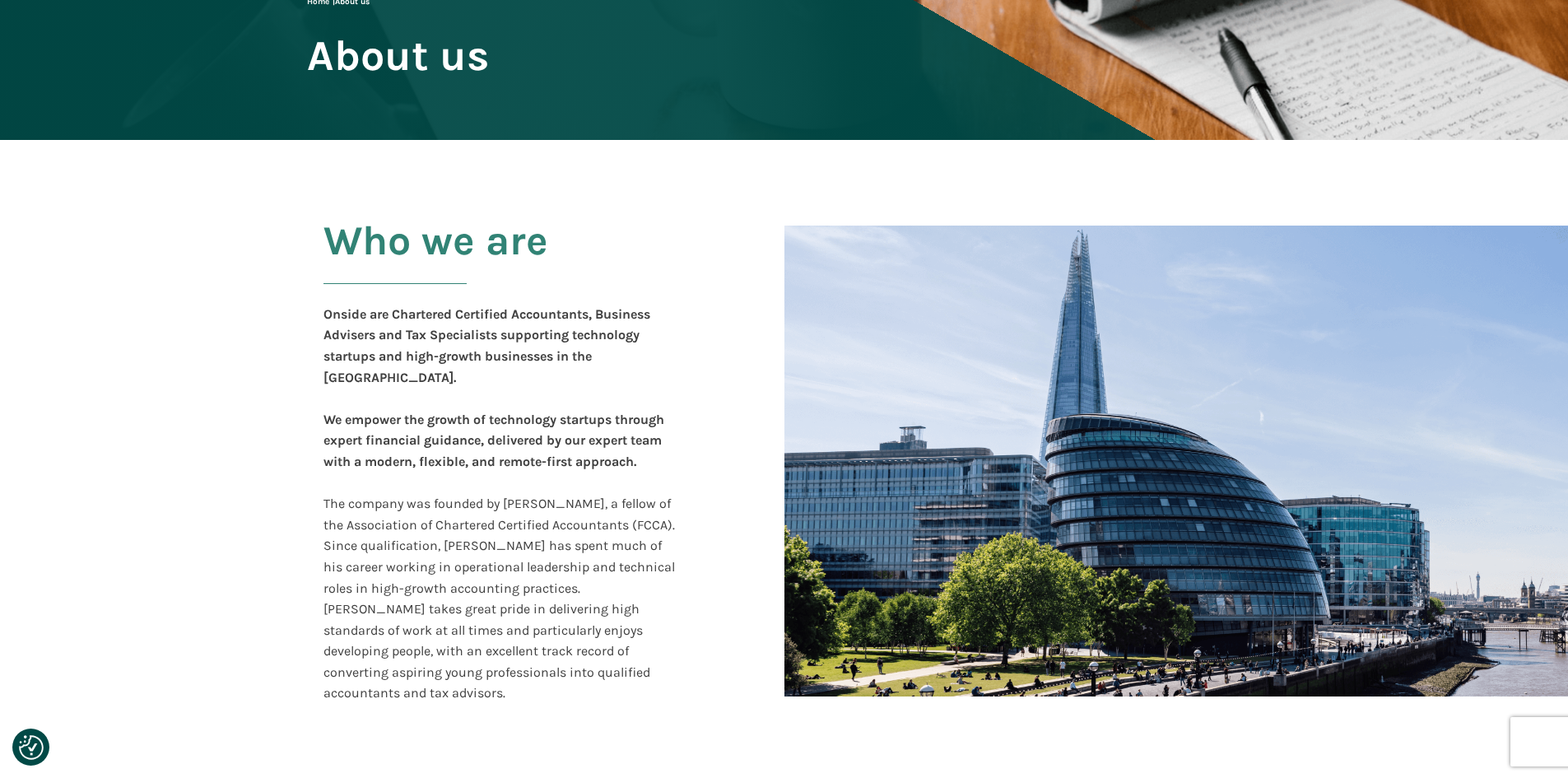
scroll to position [206, 0]
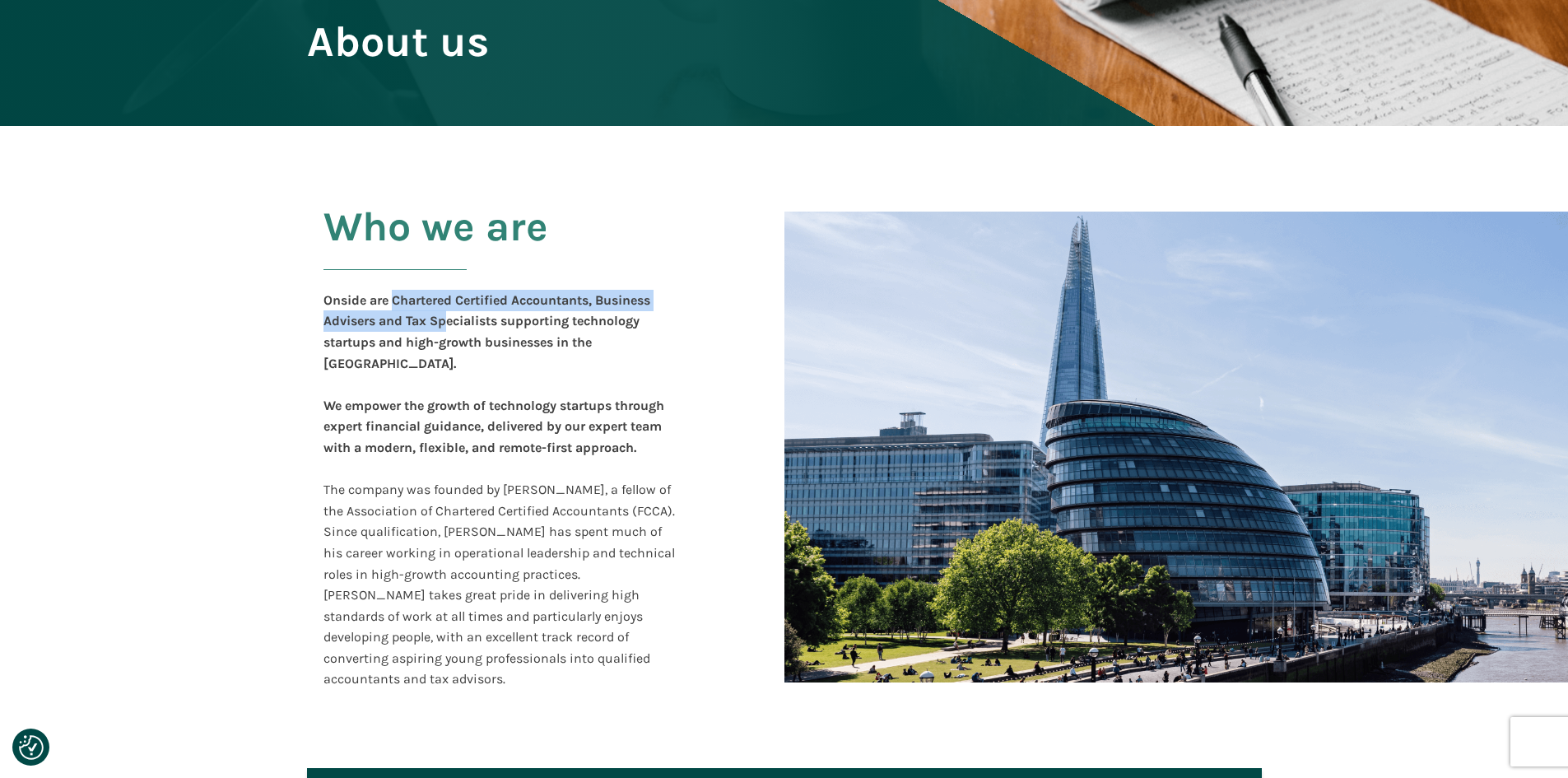
drag, startPoint x: 428, startPoint y: 318, endPoint x: 554, endPoint y: 373, distance: 137.5
click at [527, 362] on div "Onside are Chartered Certified Accountants, Business Advisers and Tax Specialis…" at bounding box center [501, 490] width 356 height 400
click at [568, 397] on b "We empower the growth of technology startups through expert financial guidance" at bounding box center [494, 416] width 341 height 37
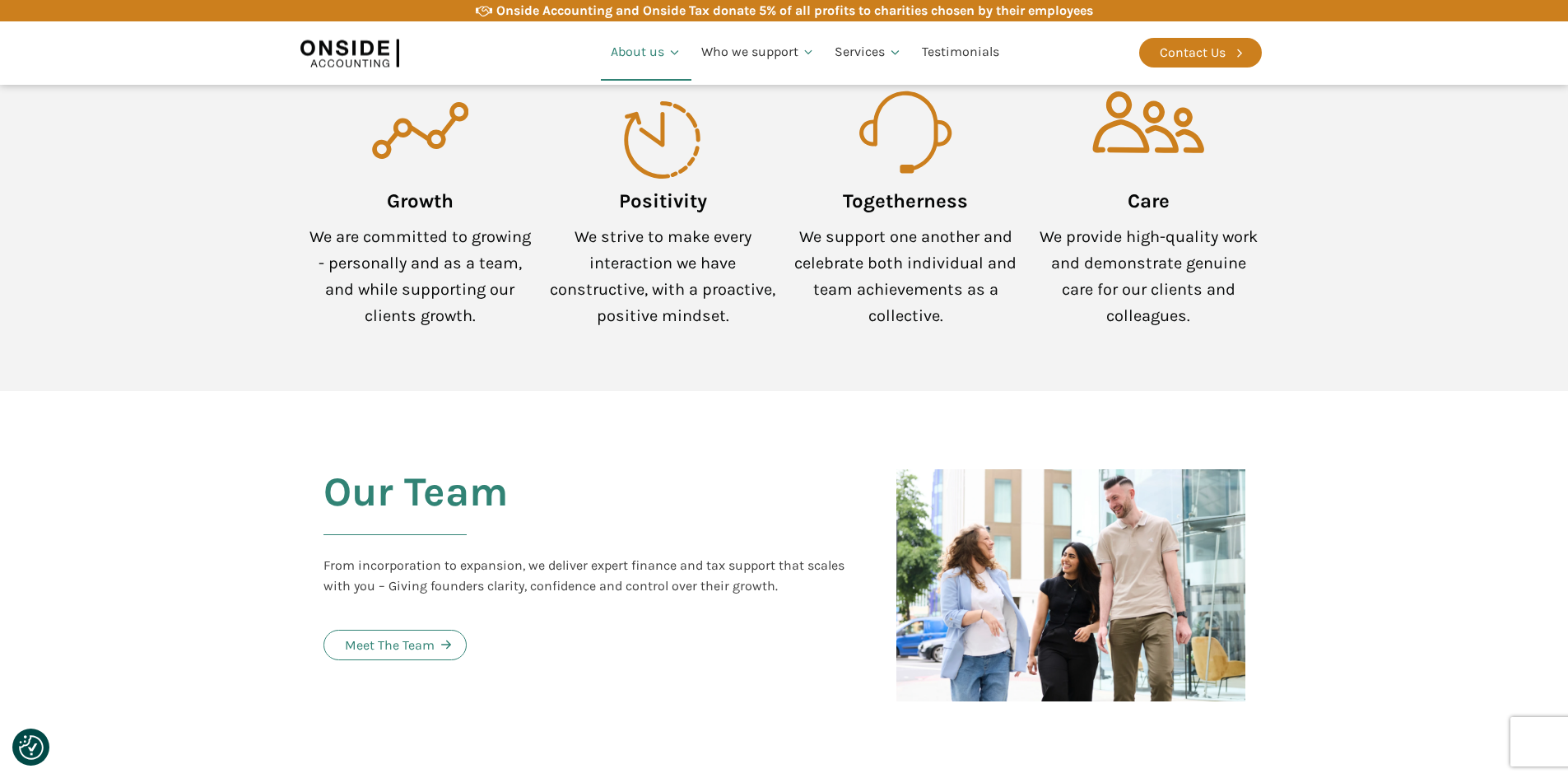
scroll to position [1605, 0]
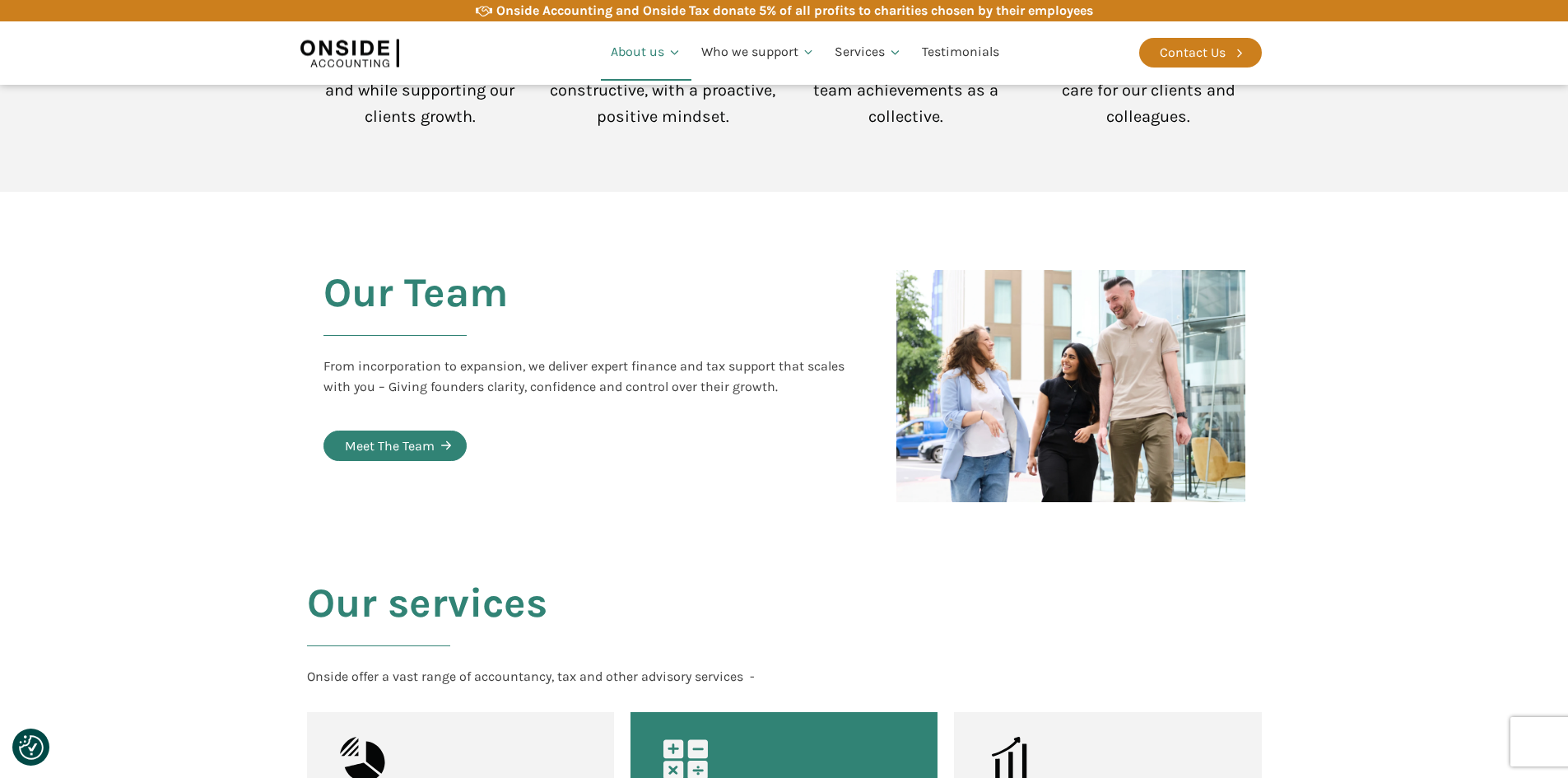
click at [413, 436] on div "Meet The Team" at bounding box center [390, 447] width 90 height 22
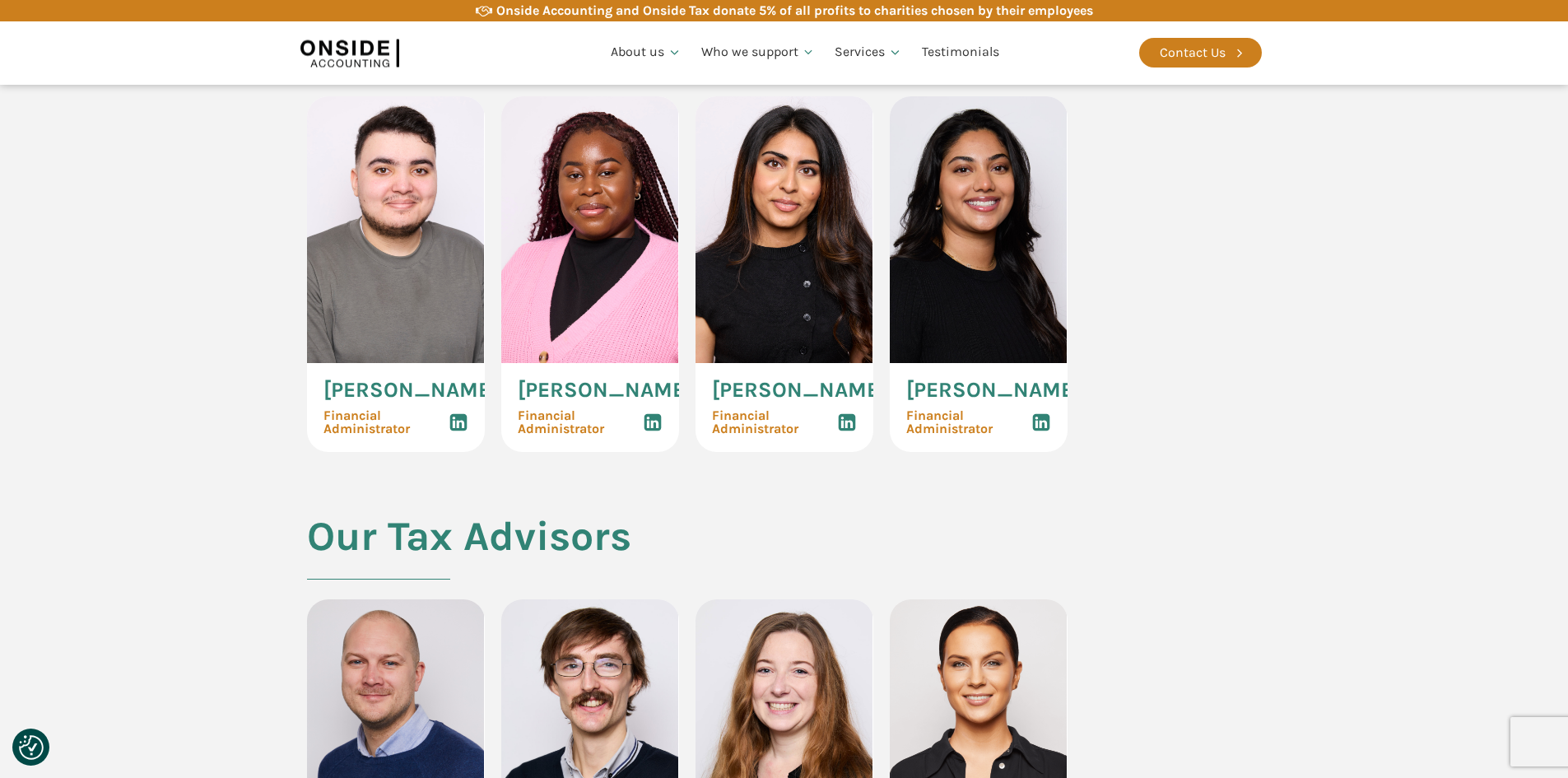
scroll to position [2880, 0]
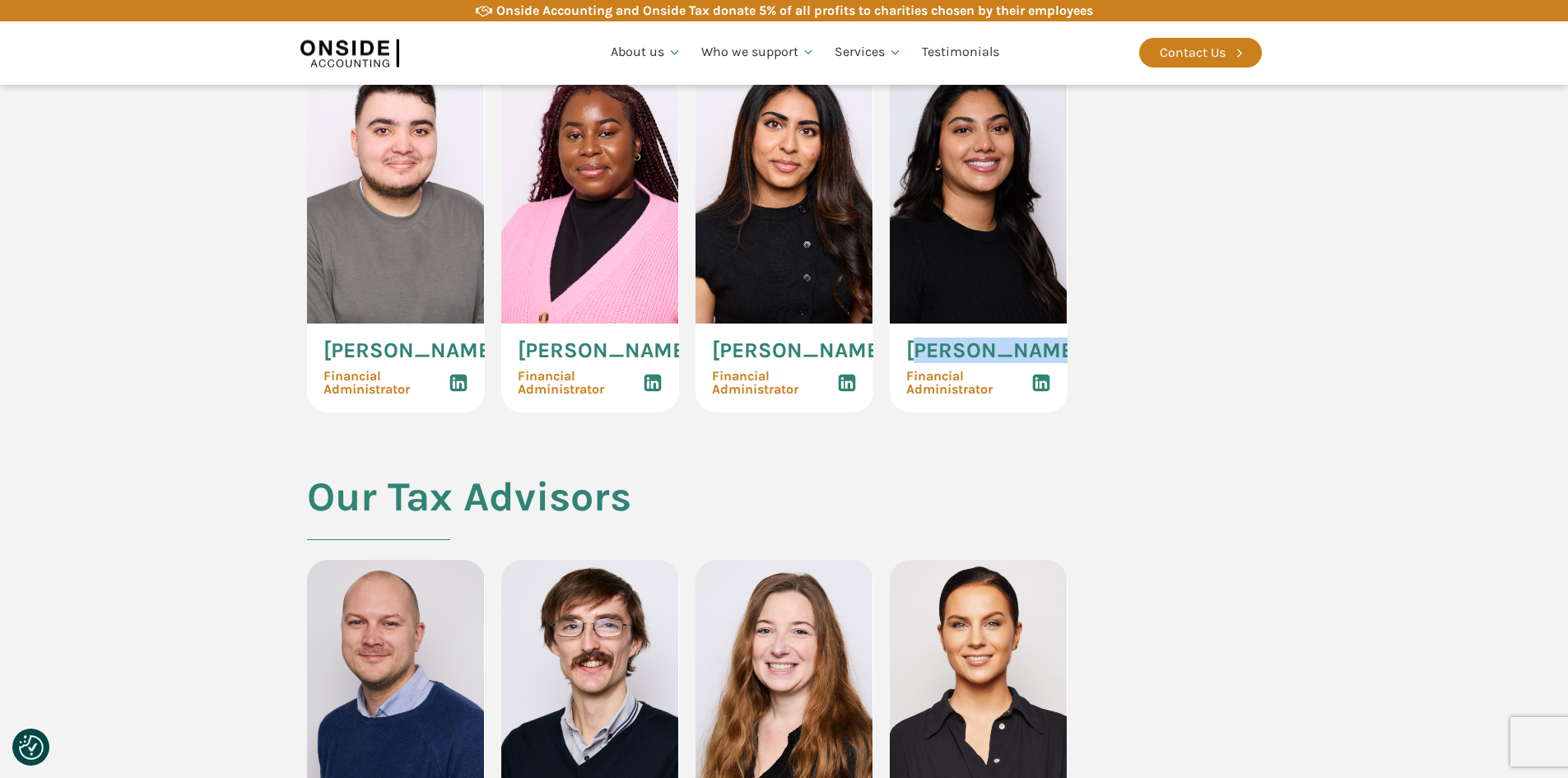
drag, startPoint x: 1000, startPoint y: 480, endPoint x: 915, endPoint y: 456, distance: 88.3
click at [915, 361] on span "[PERSON_NAME]" at bounding box center [993, 351] width 175 height 22
click at [913, 361] on span "[PERSON_NAME]" at bounding box center [993, 351] width 175 height 22
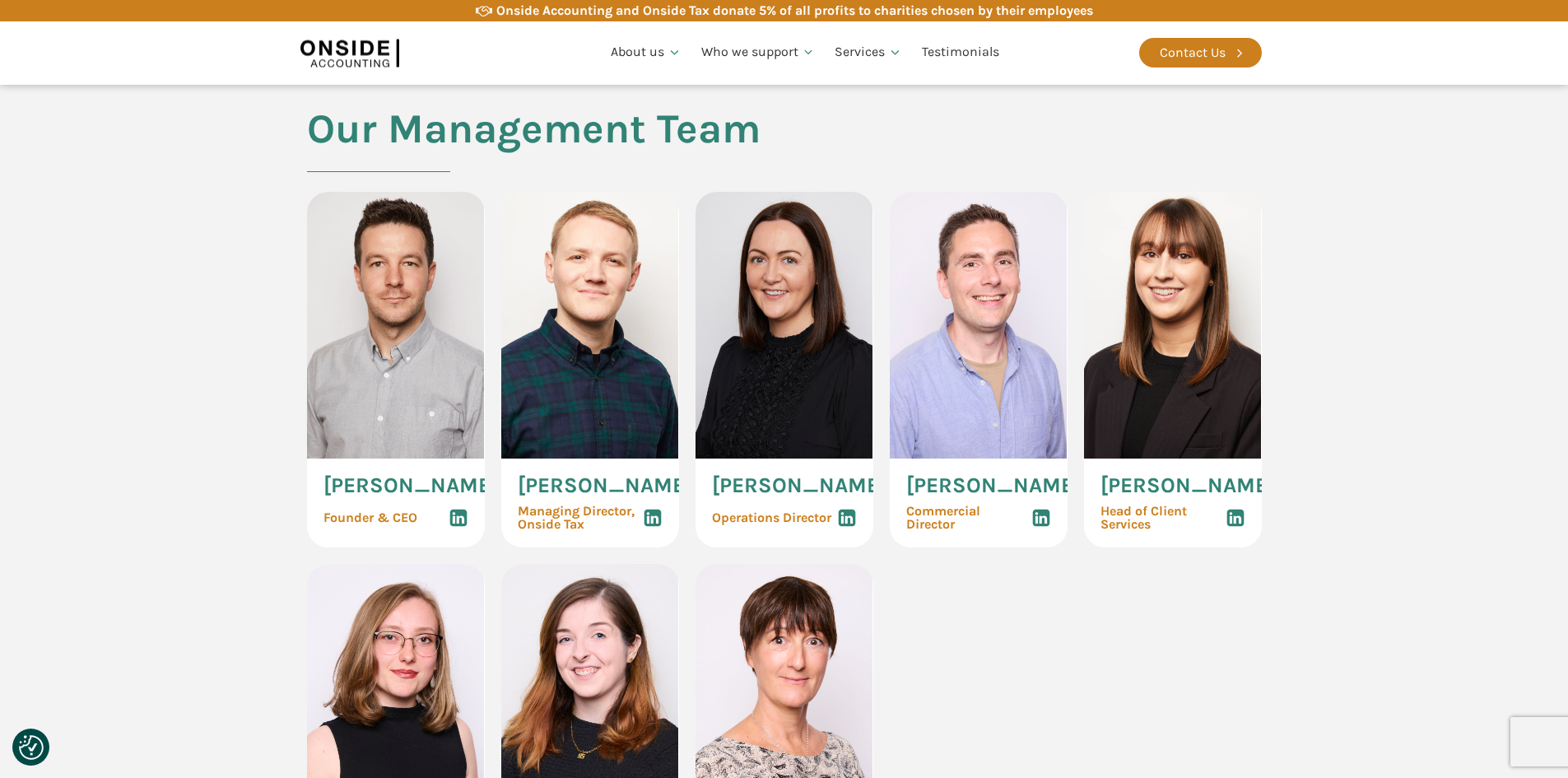
scroll to position [741, 0]
click at [456, 526] on use at bounding box center [459, 518] width 18 height 18
click at [658, 526] on icon at bounding box center [653, 517] width 20 height 20
click at [462, 527] on icon at bounding box center [459, 517] width 20 height 20
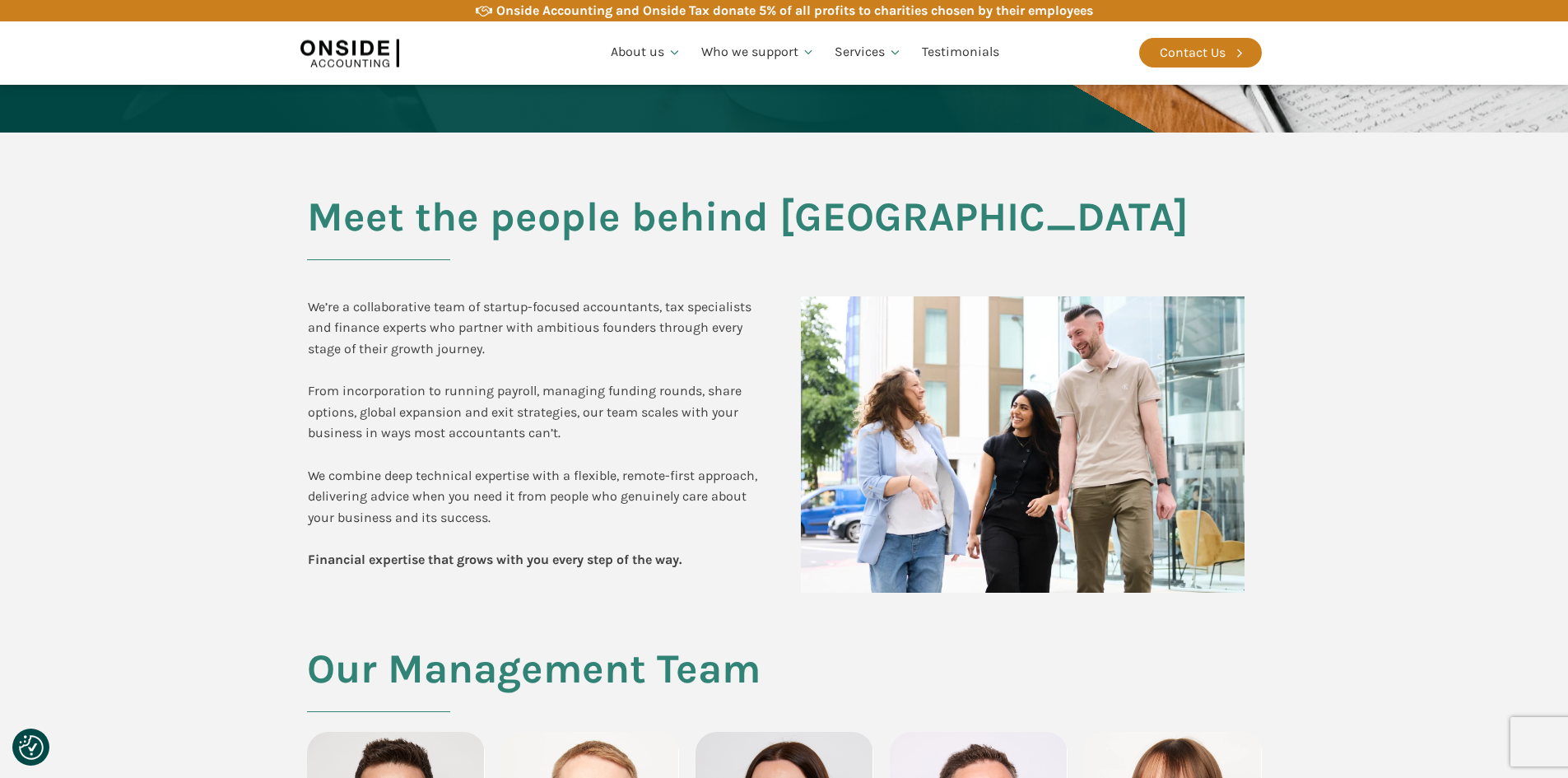
scroll to position [0, 0]
